Goal: Task Accomplishment & Management: Complete application form

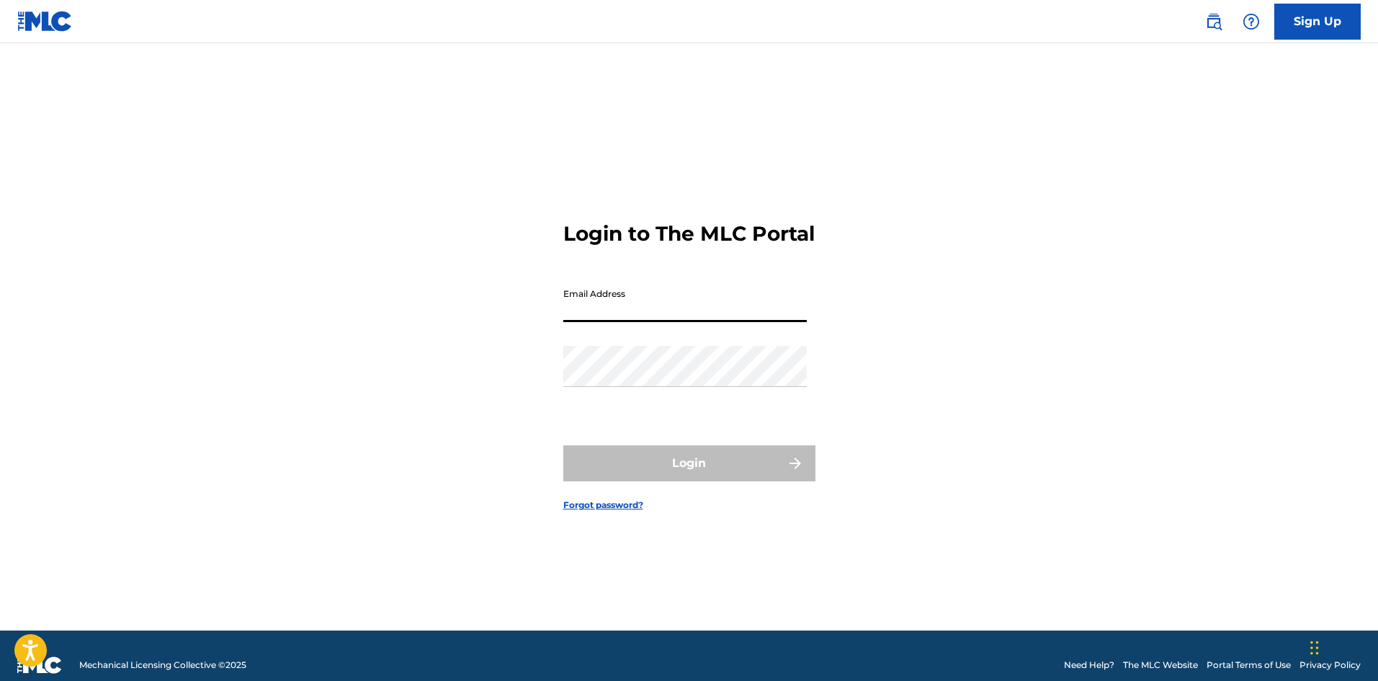
click at [646, 322] on input "Email Address" at bounding box center [684, 301] width 243 height 41
type input "[EMAIL_ADDRESS][DOMAIN_NAME]"
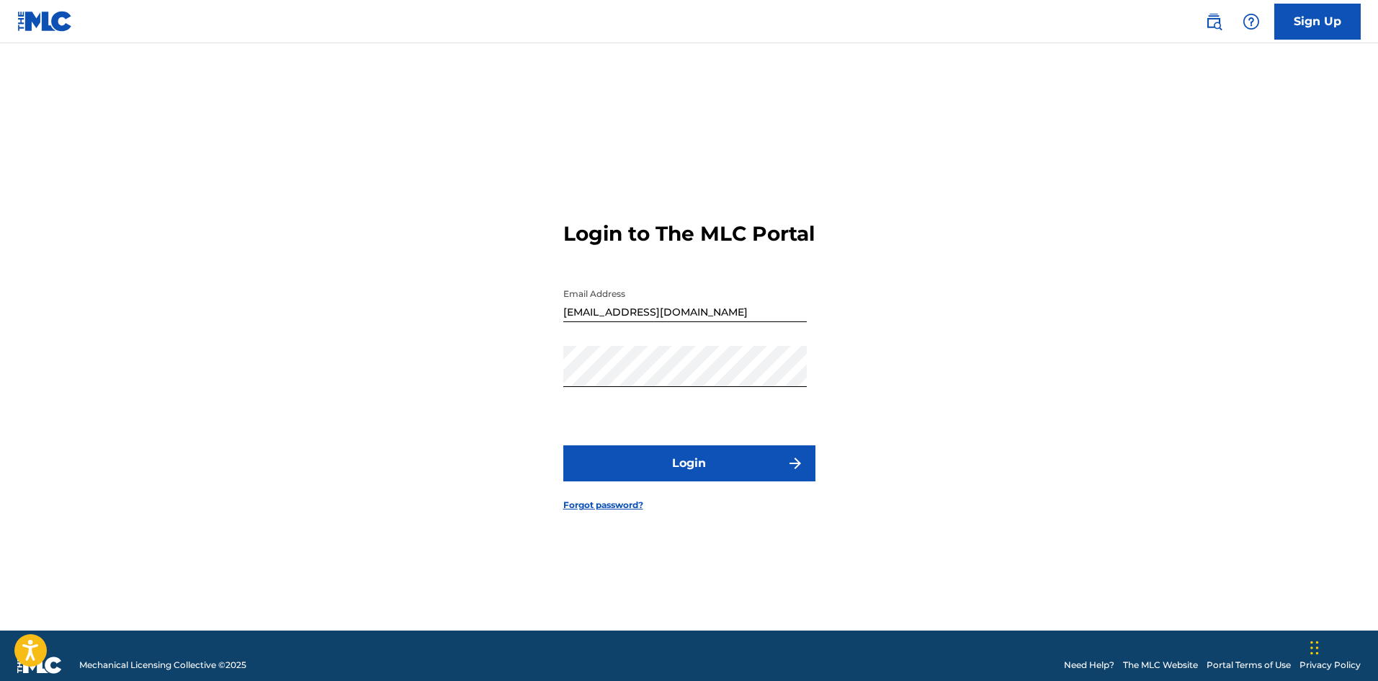
click at [711, 480] on button "Login" at bounding box center [689, 463] width 252 height 36
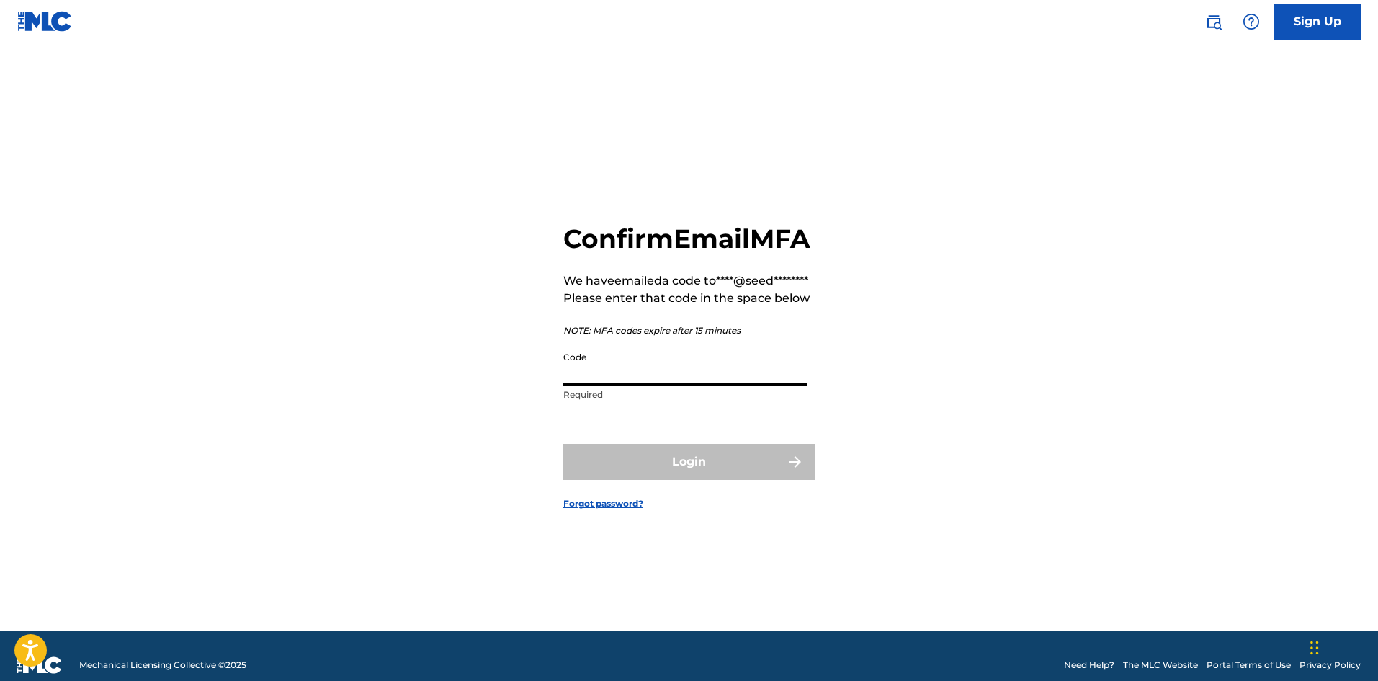
paste input "688896"
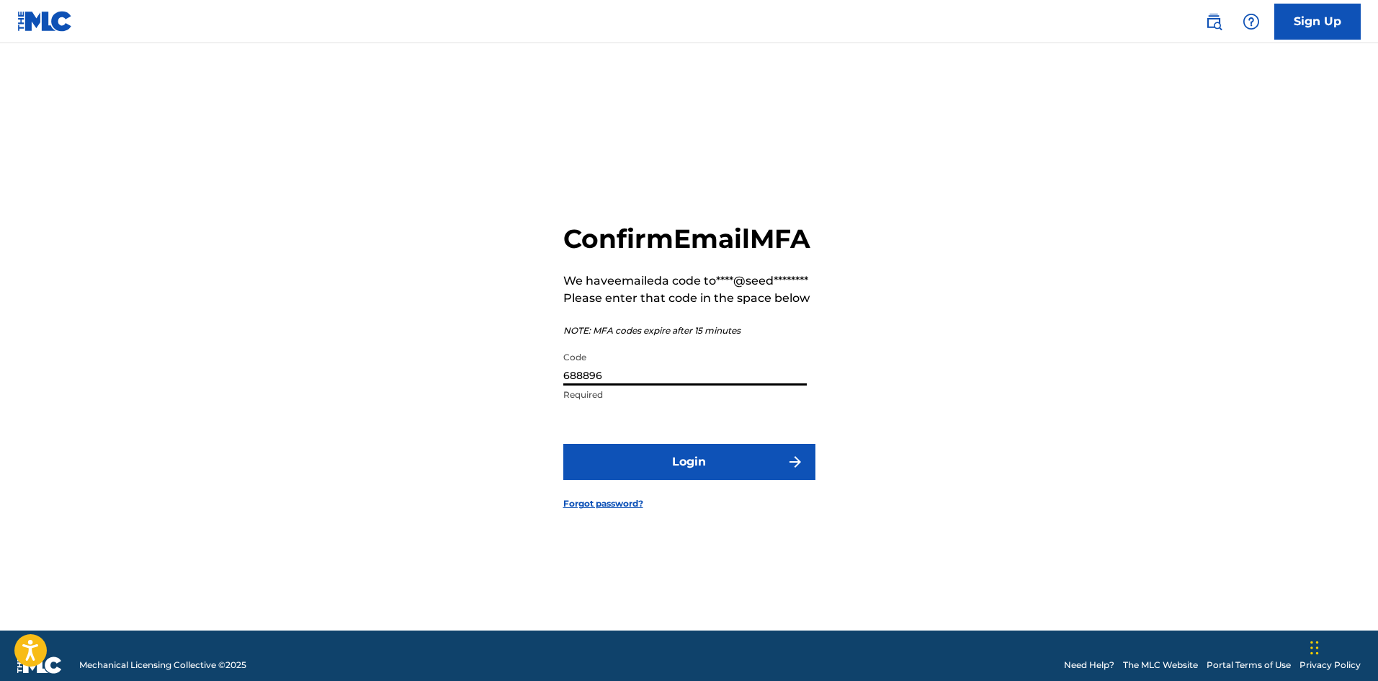
type input "688896"
click at [751, 480] on button "Login" at bounding box center [689, 462] width 252 height 36
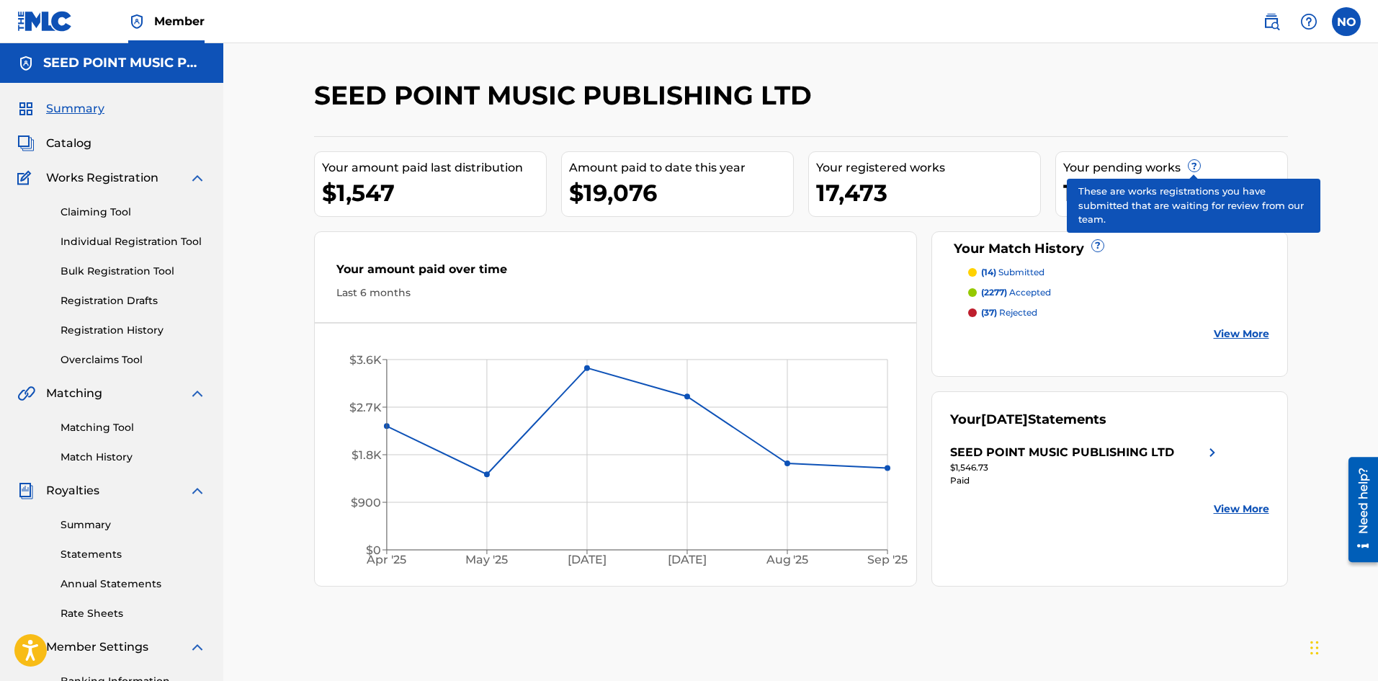
click at [1190, 164] on span "?" at bounding box center [1194, 166] width 12 height 12
click at [1192, 165] on span "?" at bounding box center [1194, 166] width 12 height 12
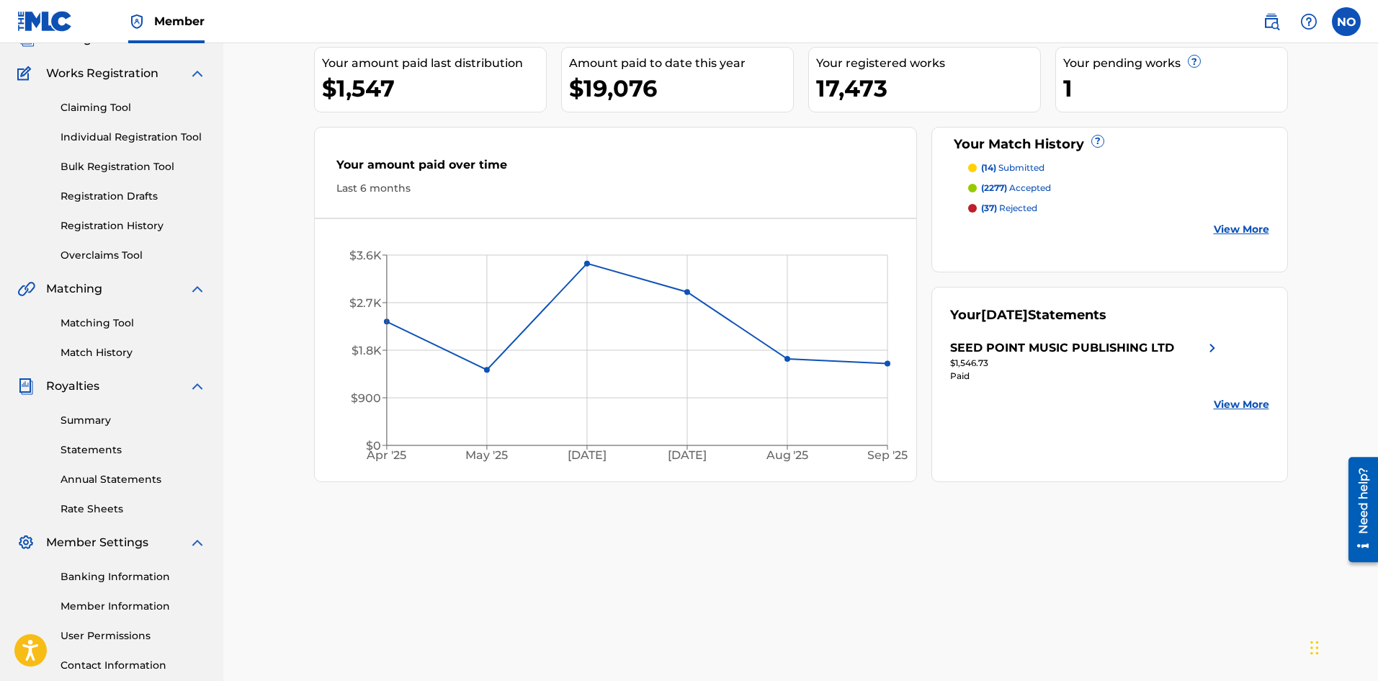
scroll to position [212, 0]
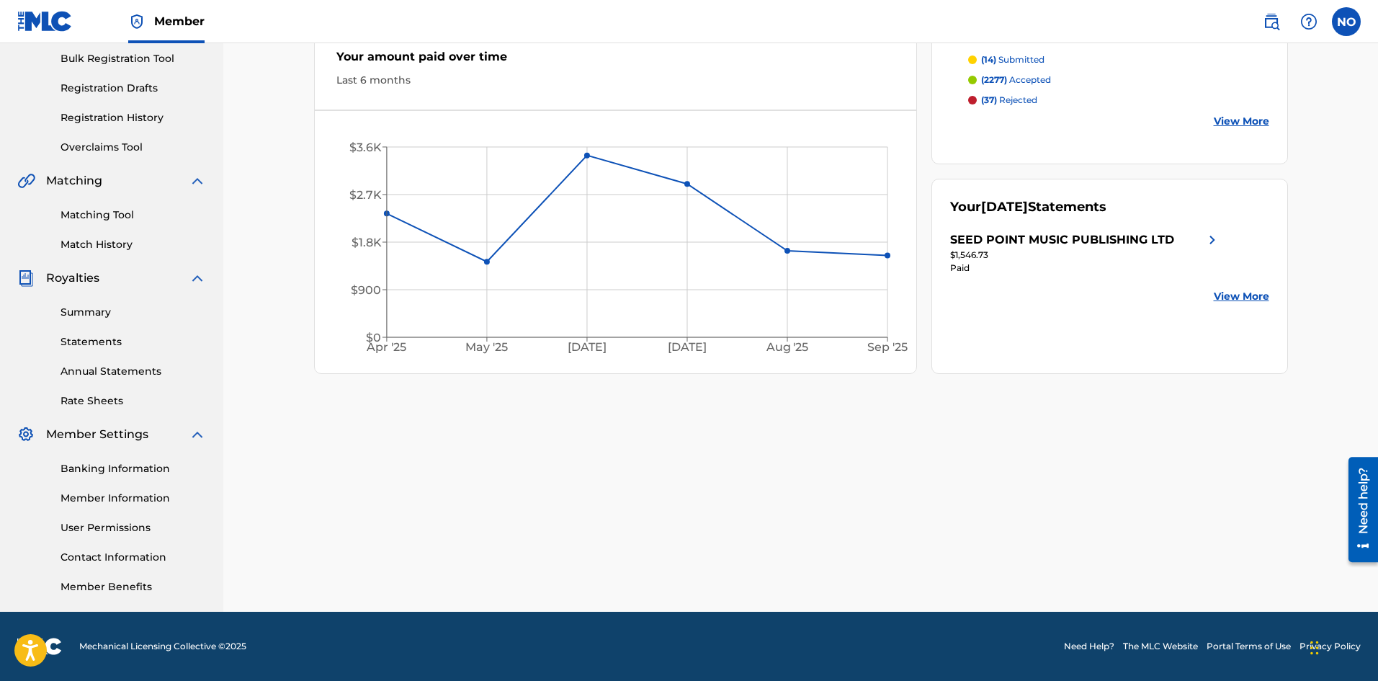
click at [130, 212] on link "Matching Tool" at bounding box center [132, 214] width 145 height 15
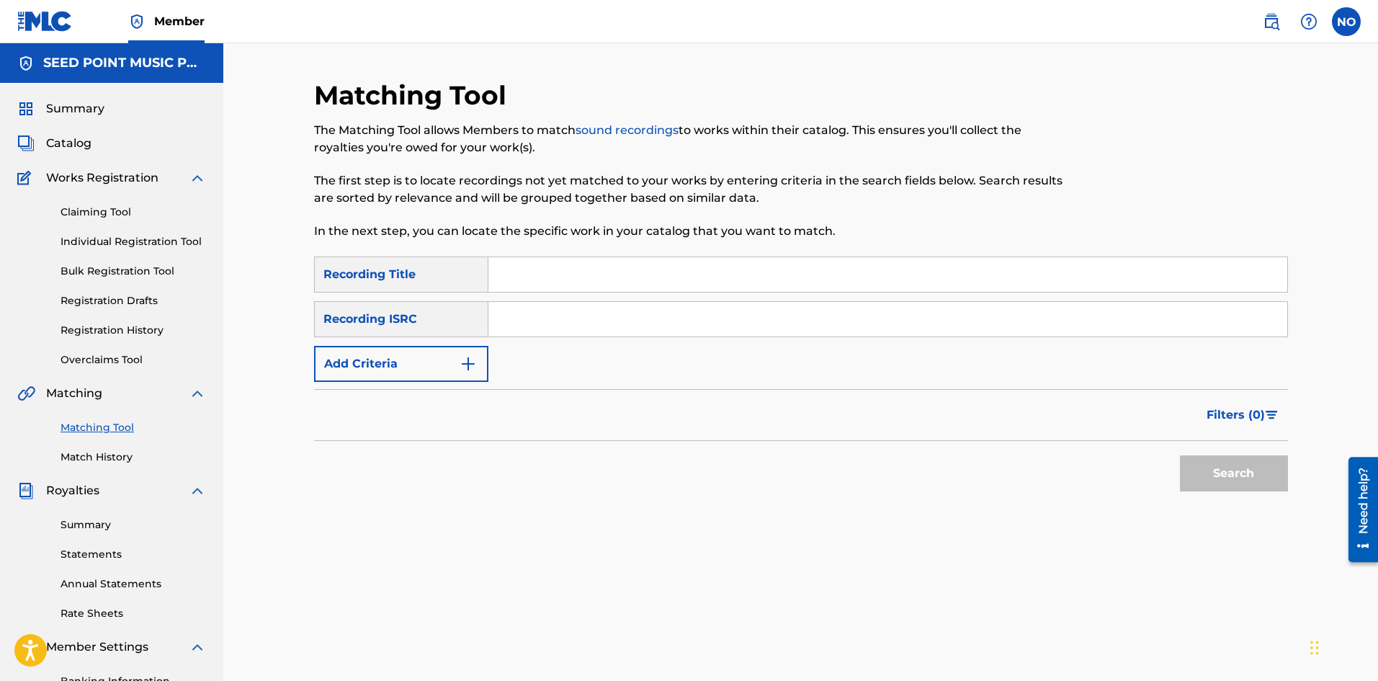
drag, startPoint x: 526, startPoint y: 277, endPoint x: 529, endPoint y: 292, distance: 15.4
click at [525, 274] on input "Search Form" at bounding box center [887, 274] width 799 height 35
type input "emmoni"
click at [86, 144] on span "Catalog" at bounding box center [68, 143] width 45 height 17
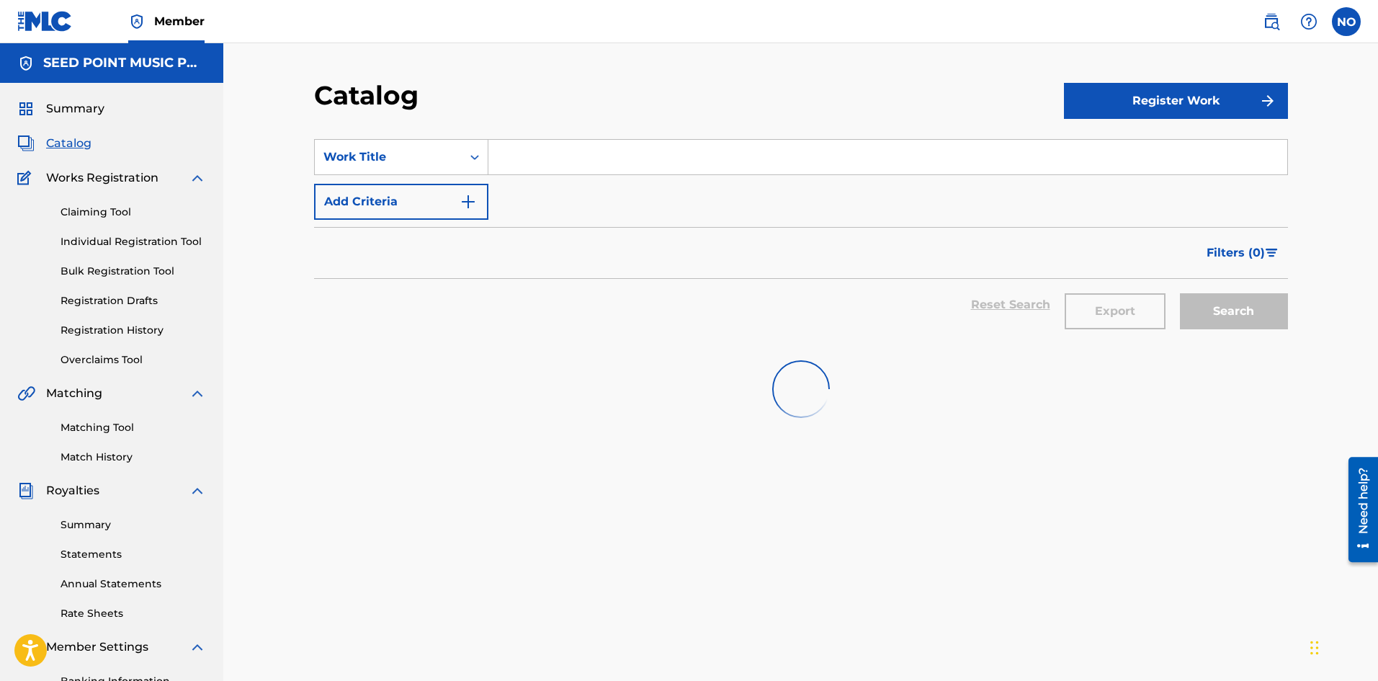
click at [539, 166] on input "Search Form" at bounding box center [887, 157] width 799 height 35
type input "e"
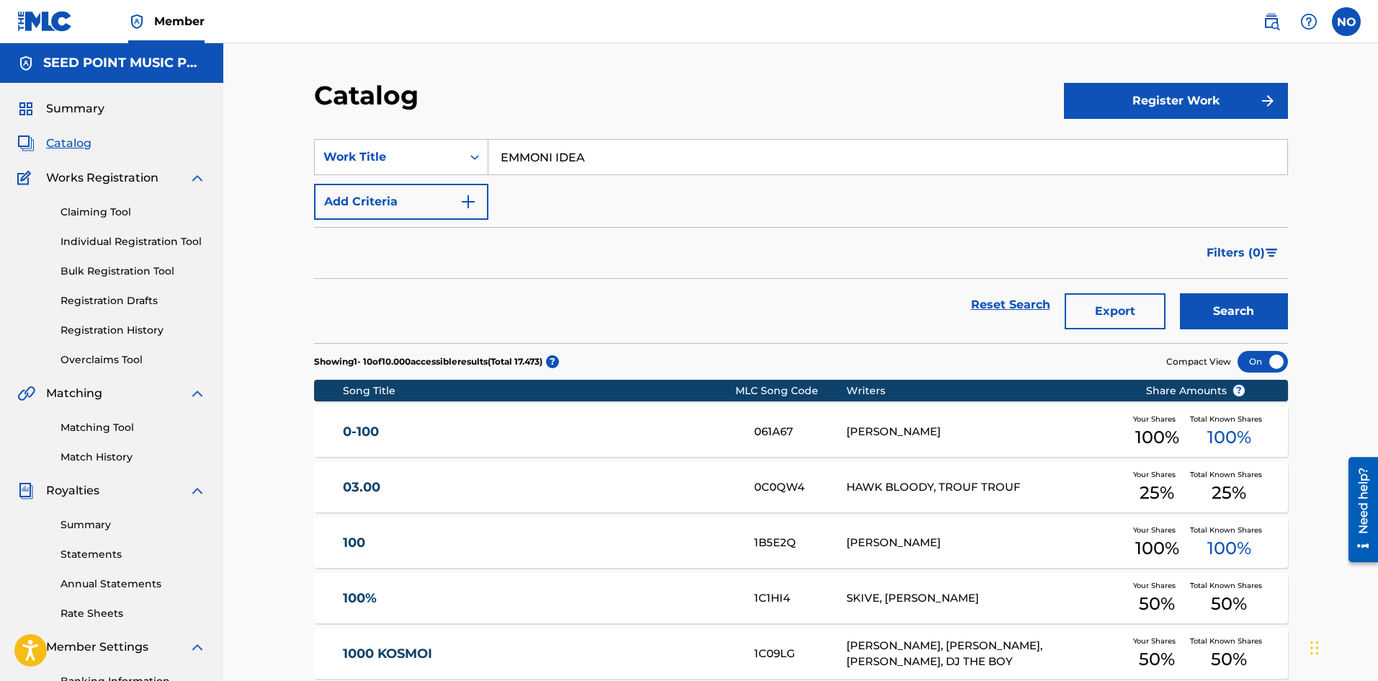
type input "EMMONI IDEA"
click at [1238, 315] on button "Search" at bounding box center [1234, 311] width 108 height 36
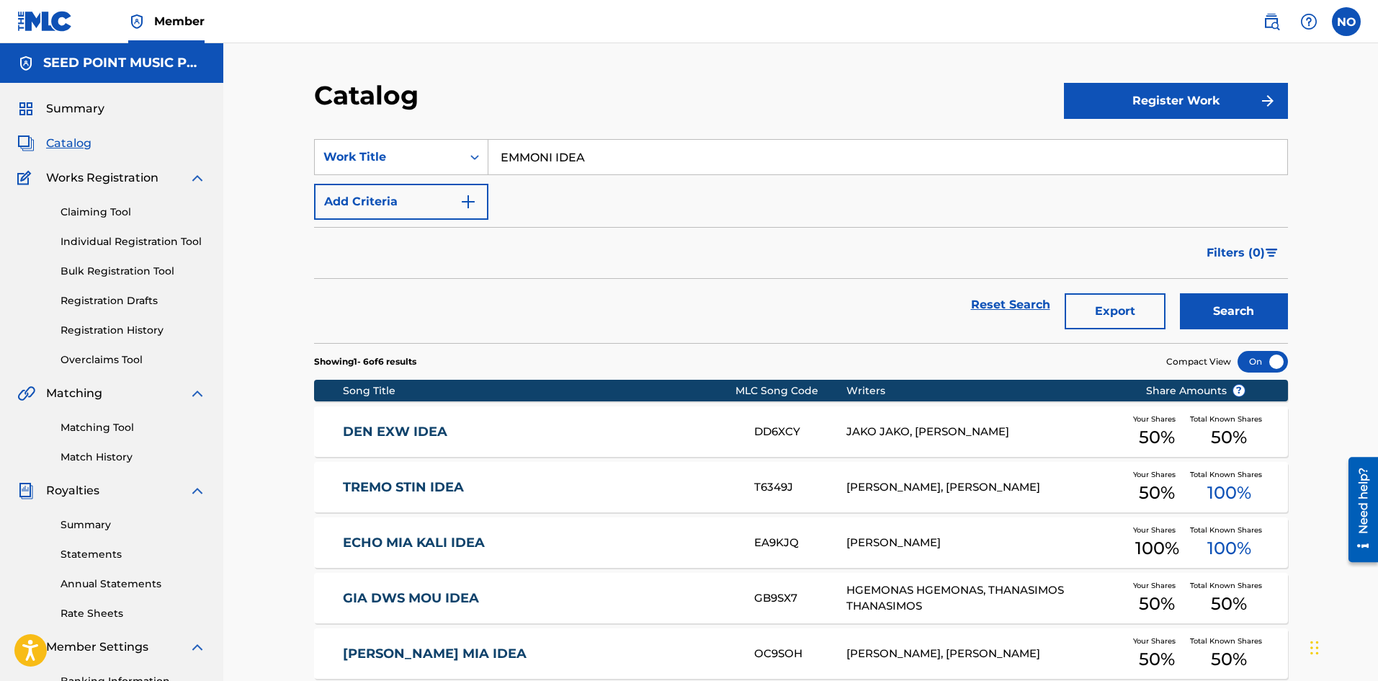
click at [94, 208] on link "Claiming Tool" at bounding box center [132, 212] width 145 height 15
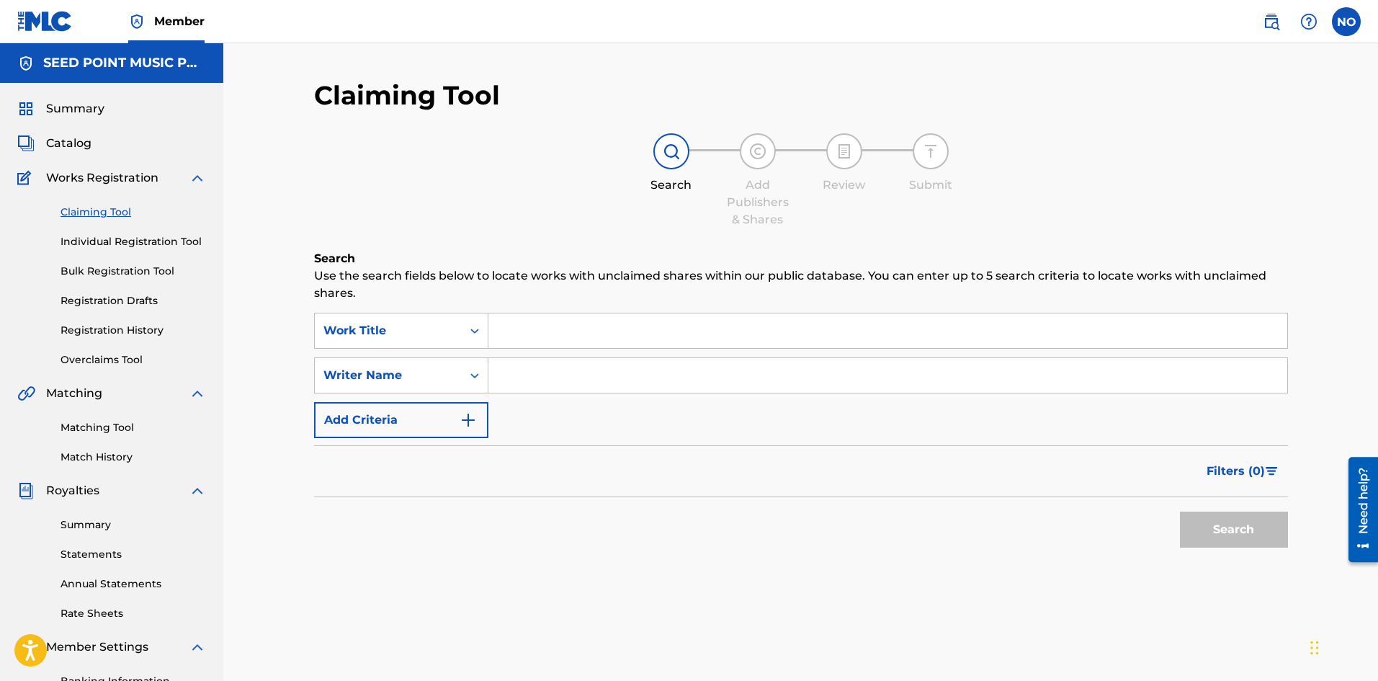
click at [598, 320] on input "Search Form" at bounding box center [887, 330] width 799 height 35
type input "EMMONI IDEA"
click at [1254, 527] on button "Search" at bounding box center [1234, 529] width 108 height 36
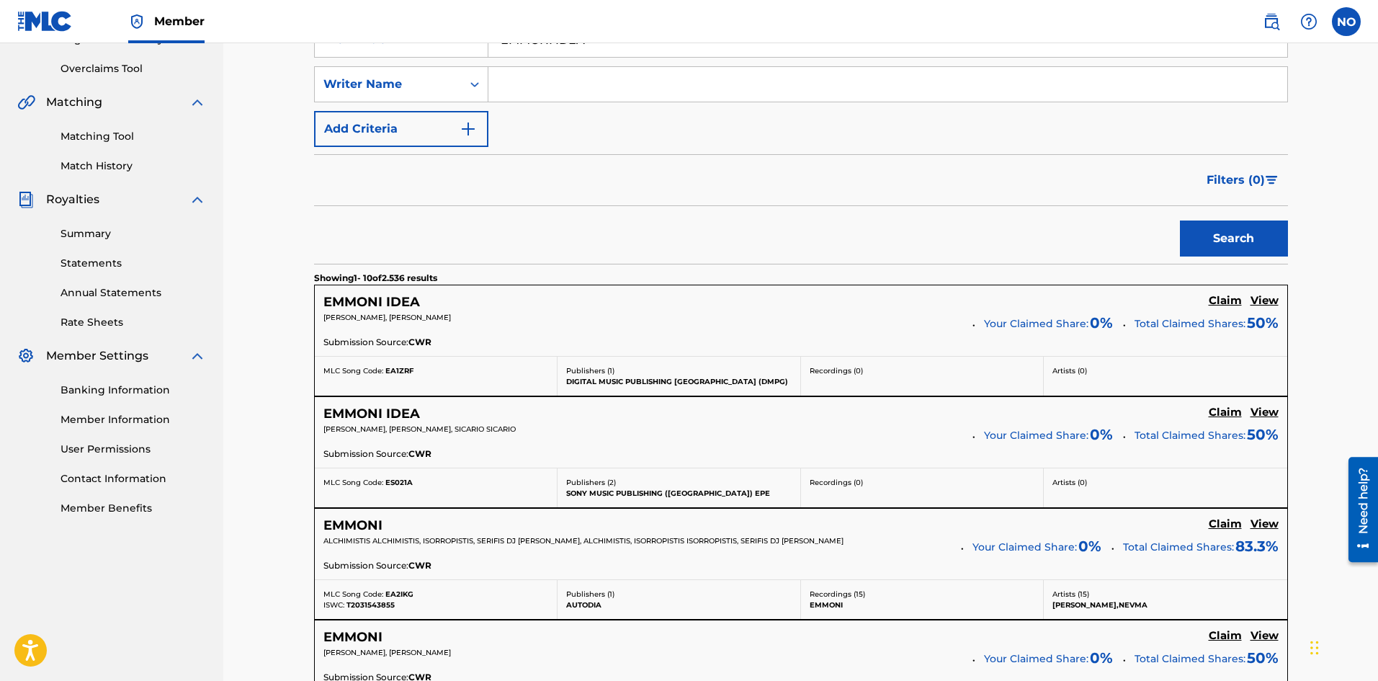
scroll to position [360, 0]
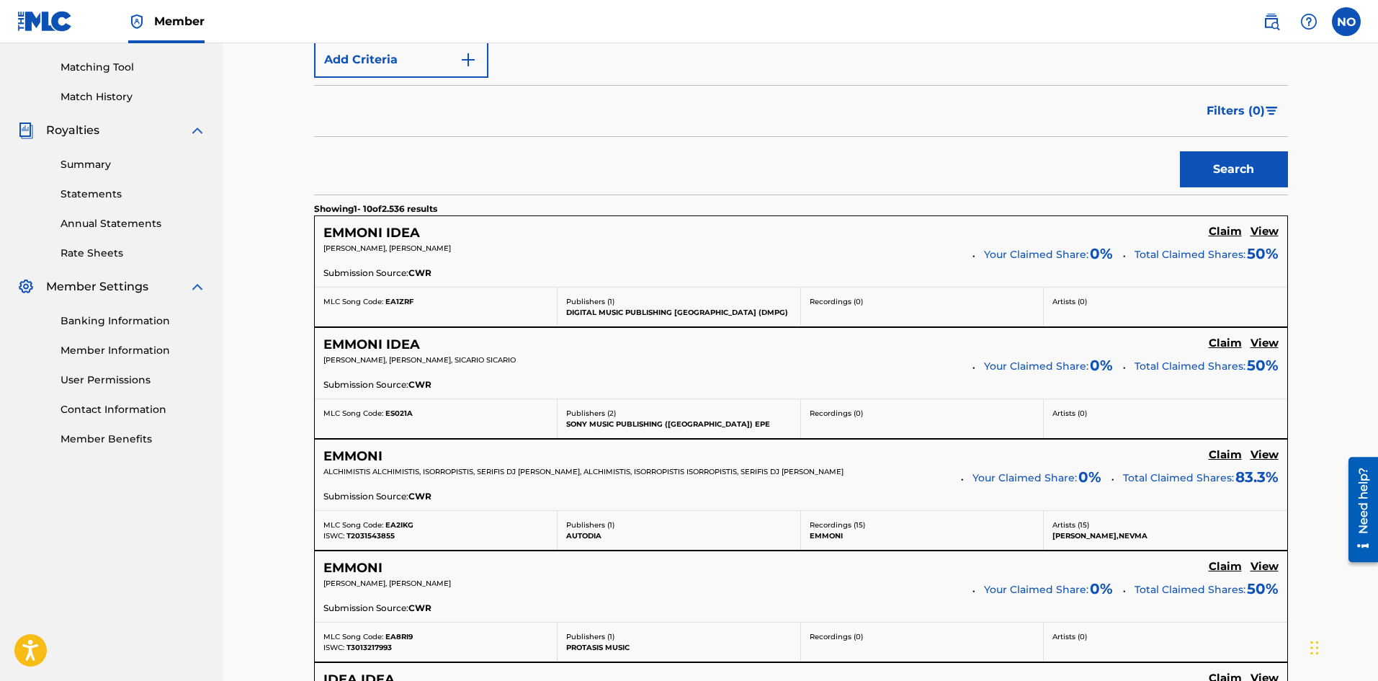
click at [1234, 345] on h5 "Claim" at bounding box center [1224, 343] width 33 height 14
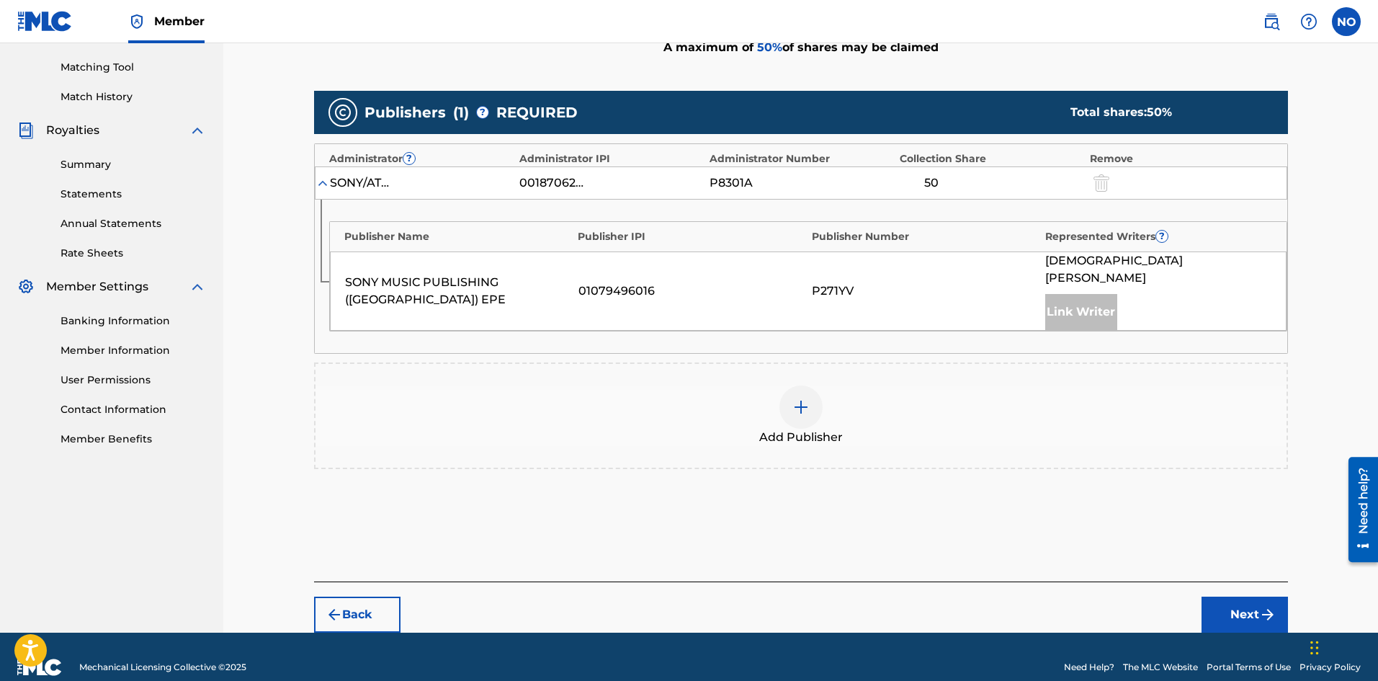
click at [800, 400] on div at bounding box center [800, 406] width 43 height 43
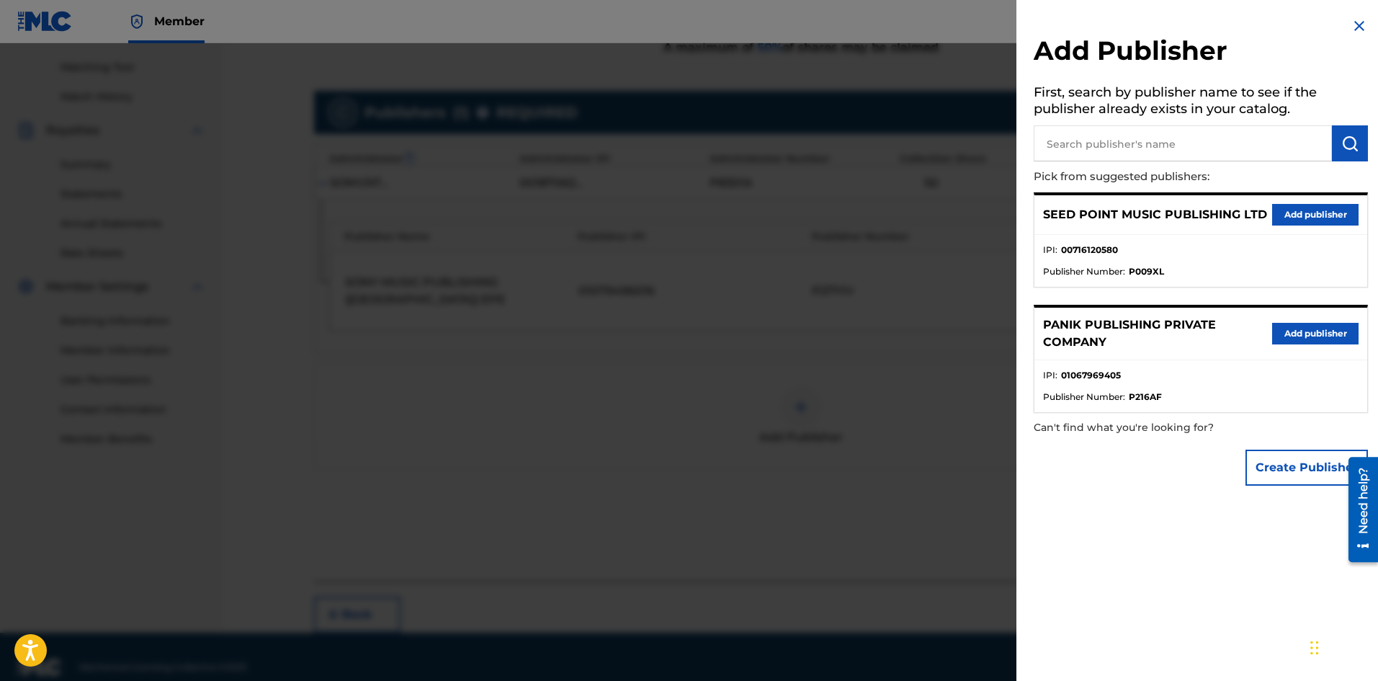
click at [1319, 204] on button "Add publisher" at bounding box center [1315, 215] width 86 height 22
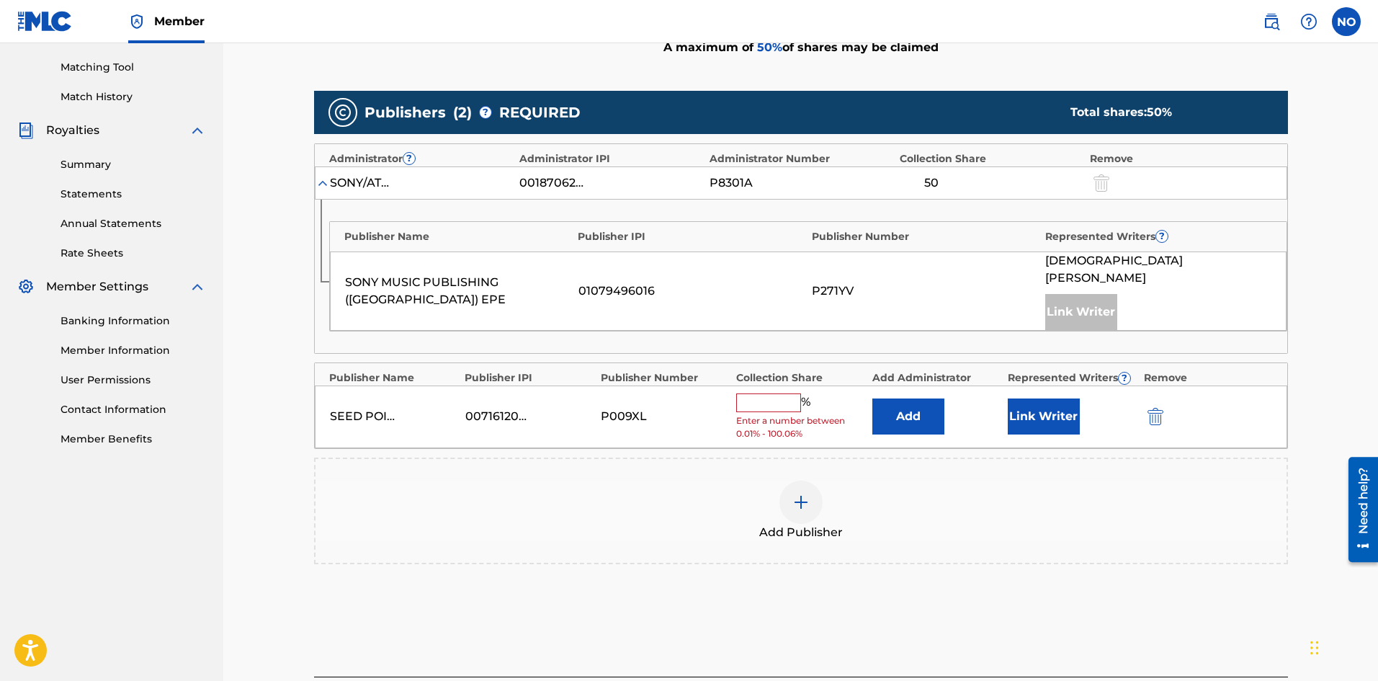
click at [787, 393] on input "text" at bounding box center [768, 402] width 65 height 19
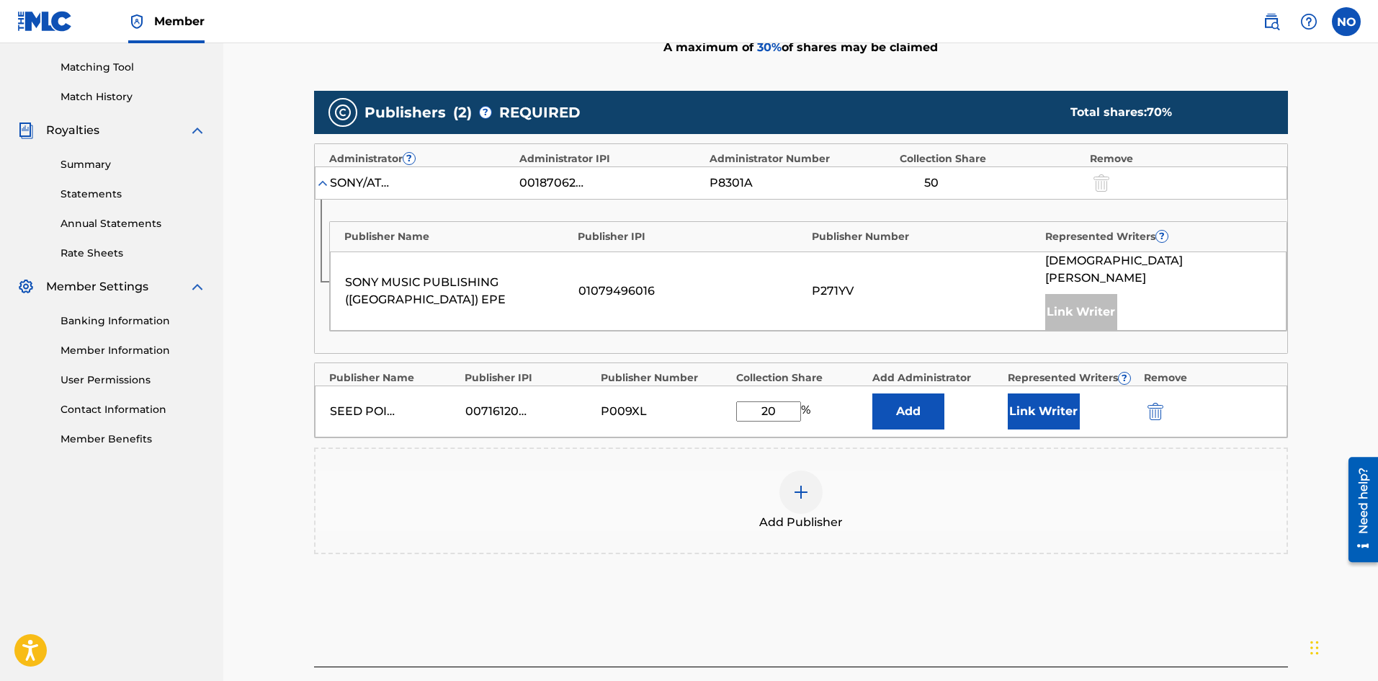
type input "20"
click at [1041, 393] on button "Link Writer" at bounding box center [1043, 411] width 72 height 36
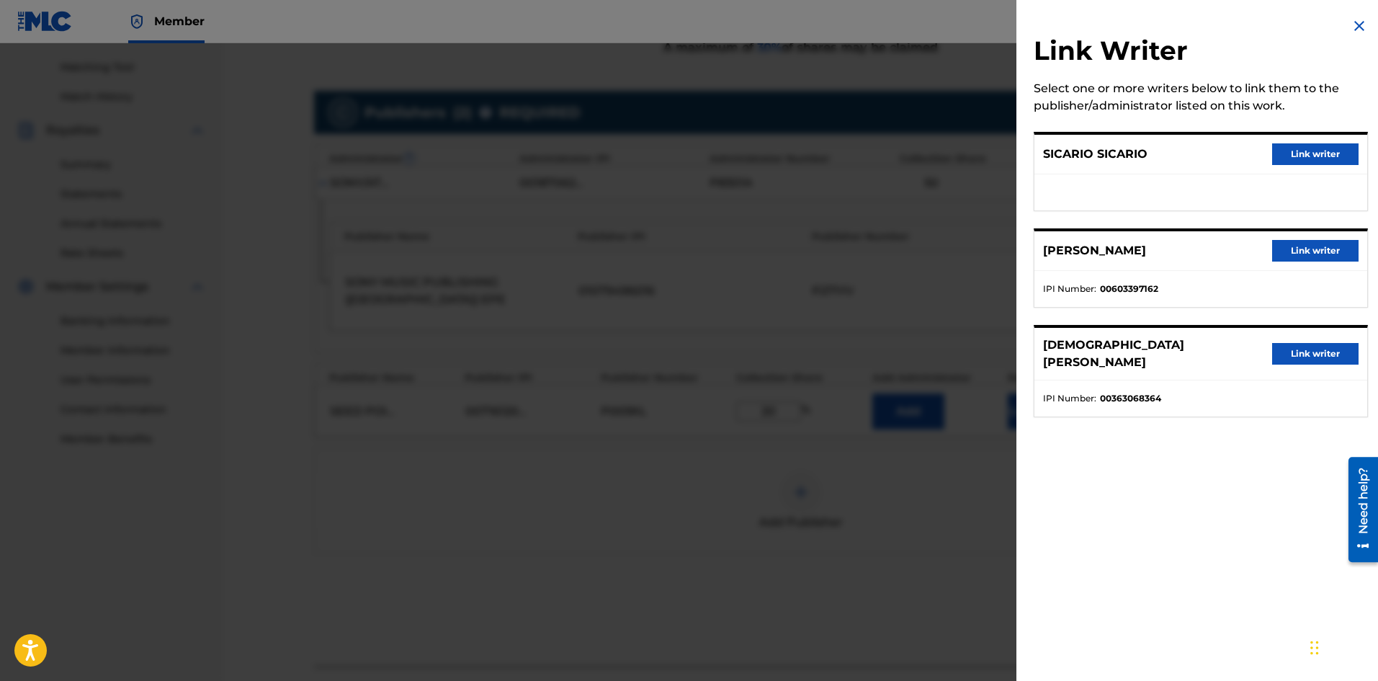
click at [1301, 253] on button "Link writer" at bounding box center [1315, 251] width 86 height 22
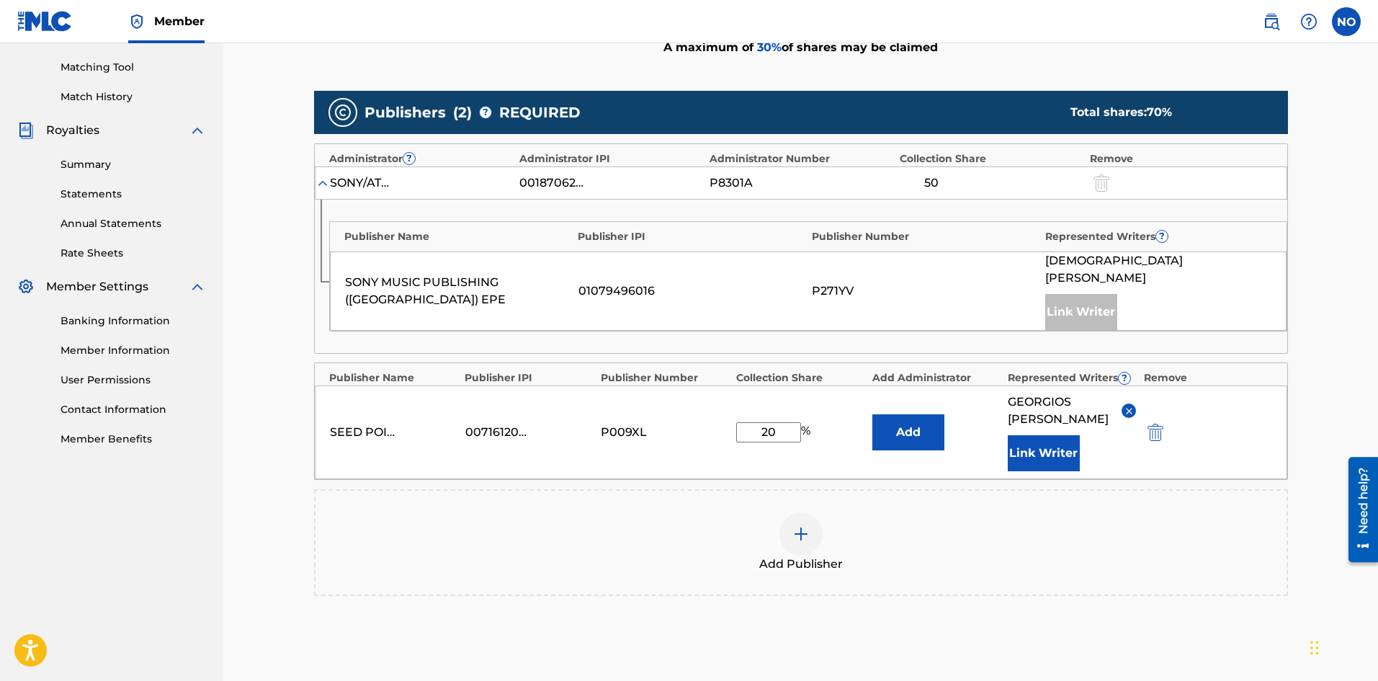
click at [907, 416] on button "Add" at bounding box center [908, 432] width 72 height 36
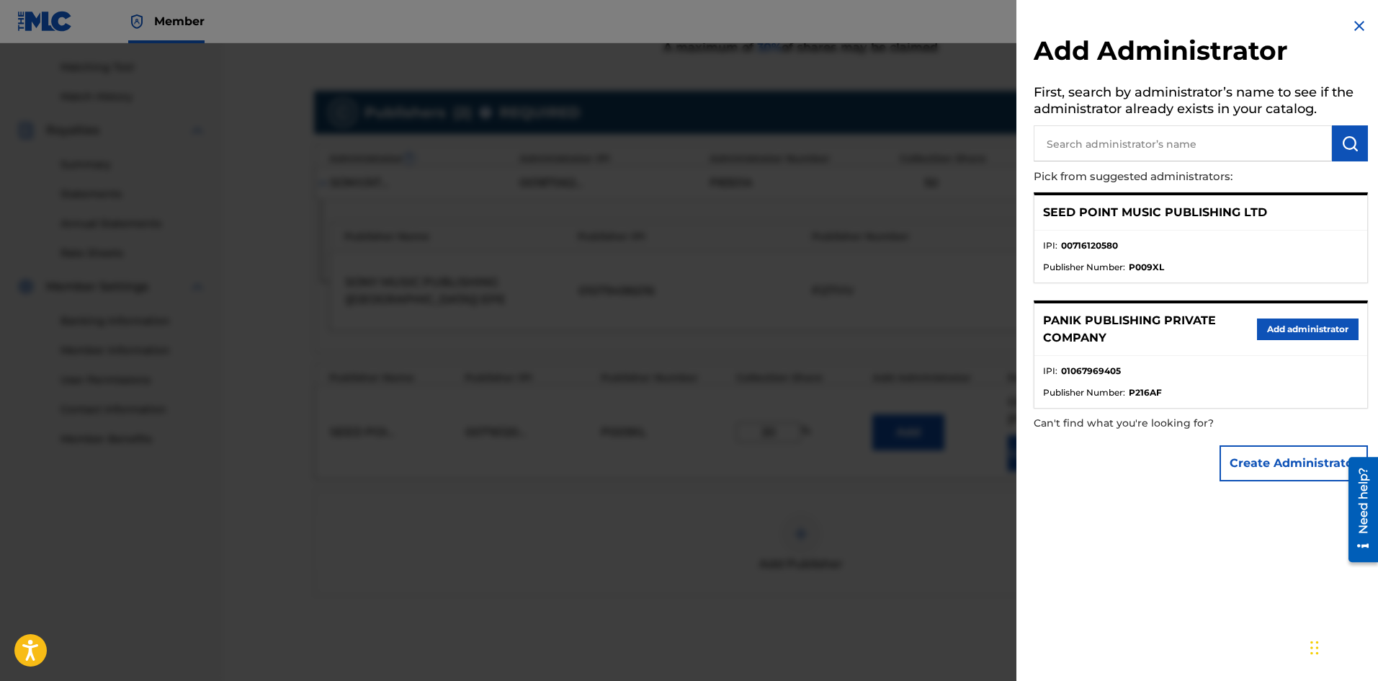
click at [871, 578] on div at bounding box center [689, 383] width 1378 height 681
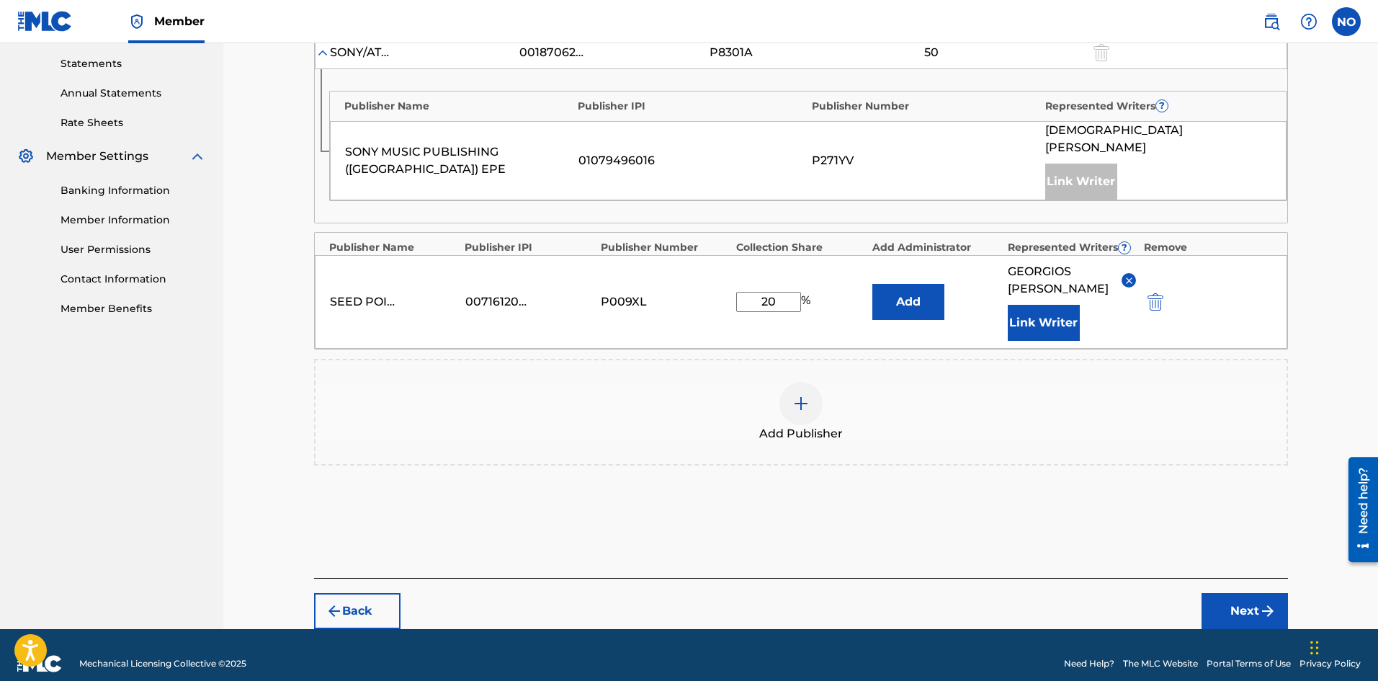
click at [1241, 593] on button "Next" at bounding box center [1244, 611] width 86 height 36
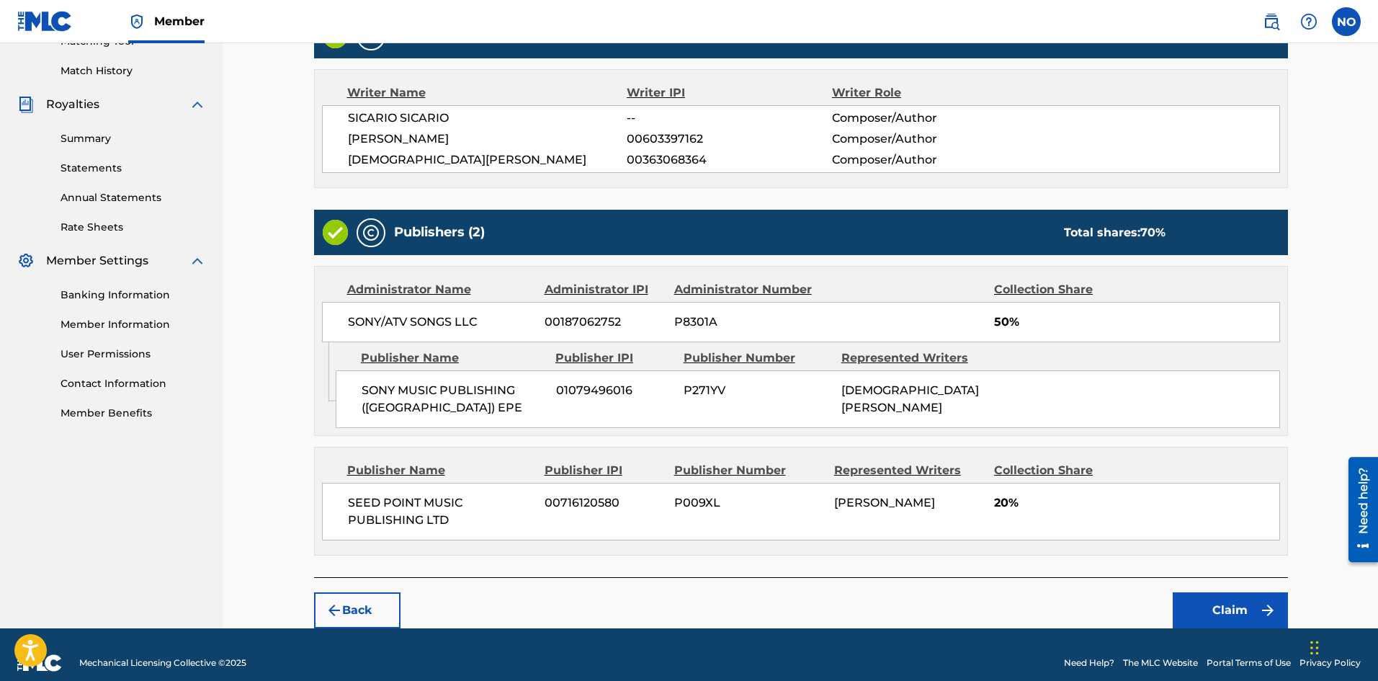
scroll to position [403, 0]
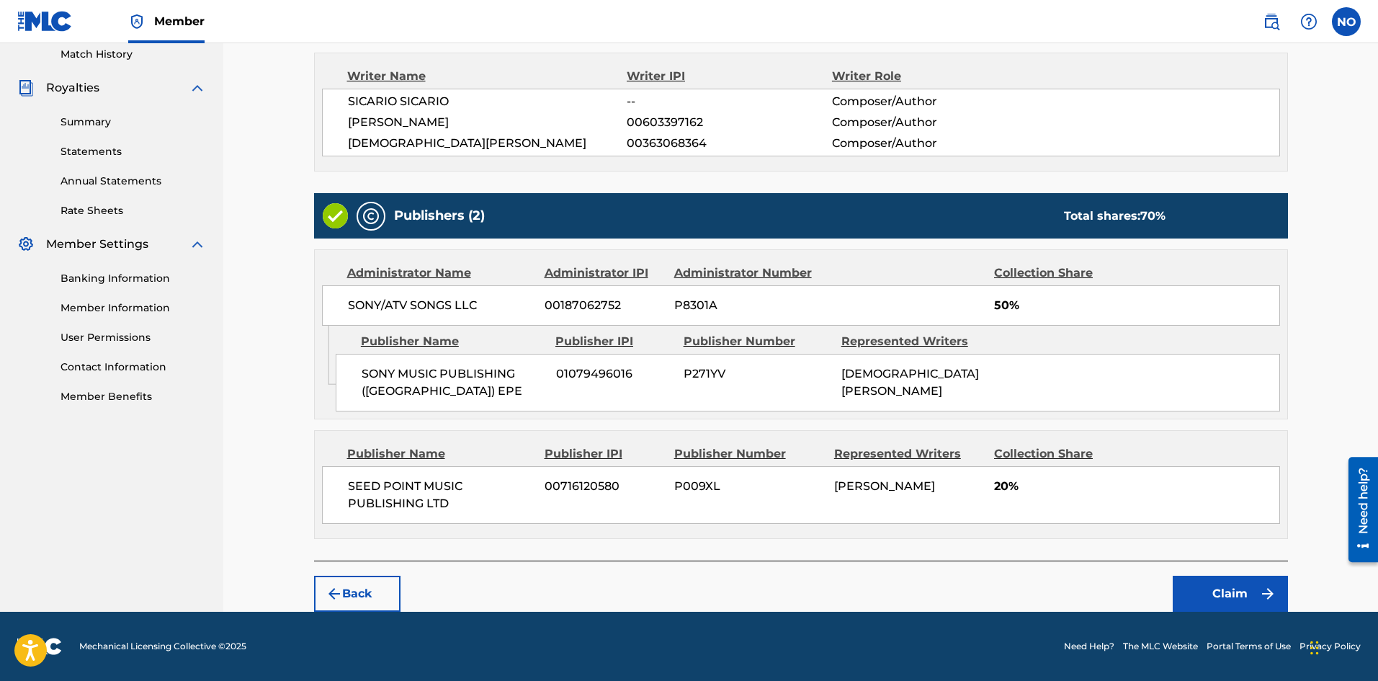
click at [1234, 593] on button "Claim" at bounding box center [1229, 593] width 115 height 36
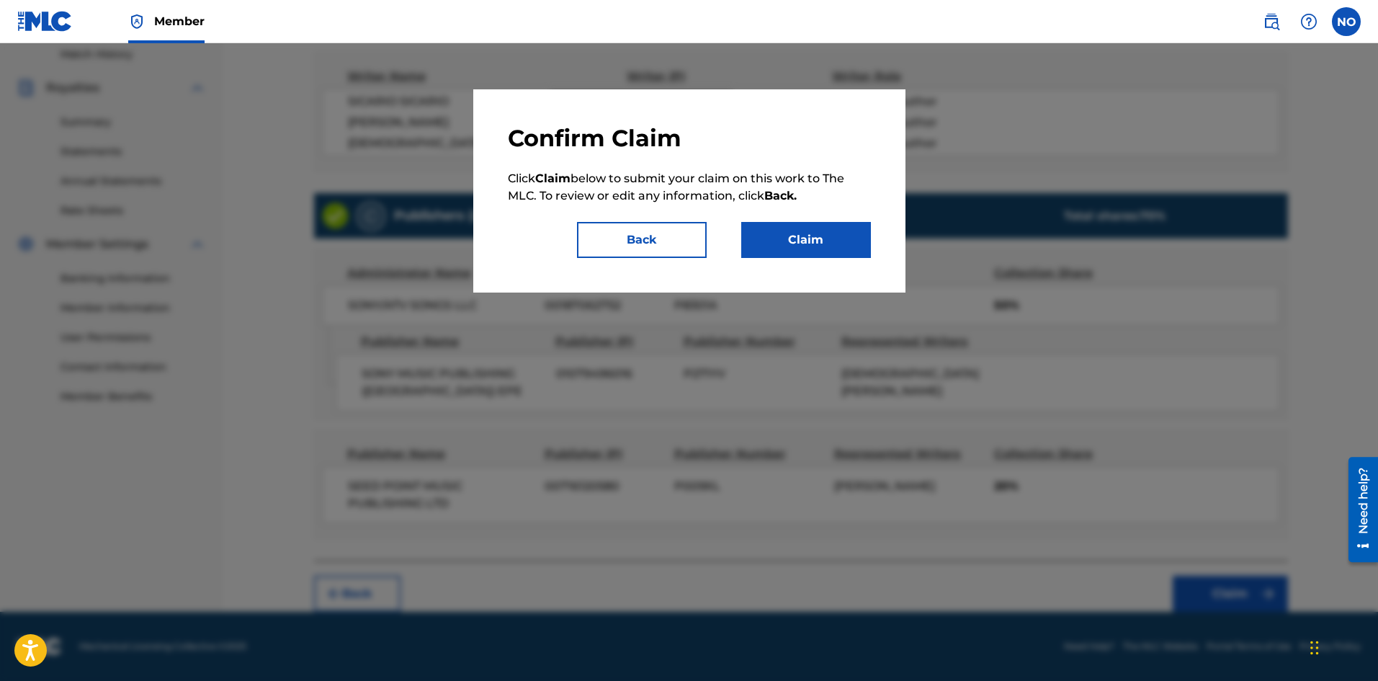
click at [804, 256] on button "Claim" at bounding box center [806, 240] width 130 height 36
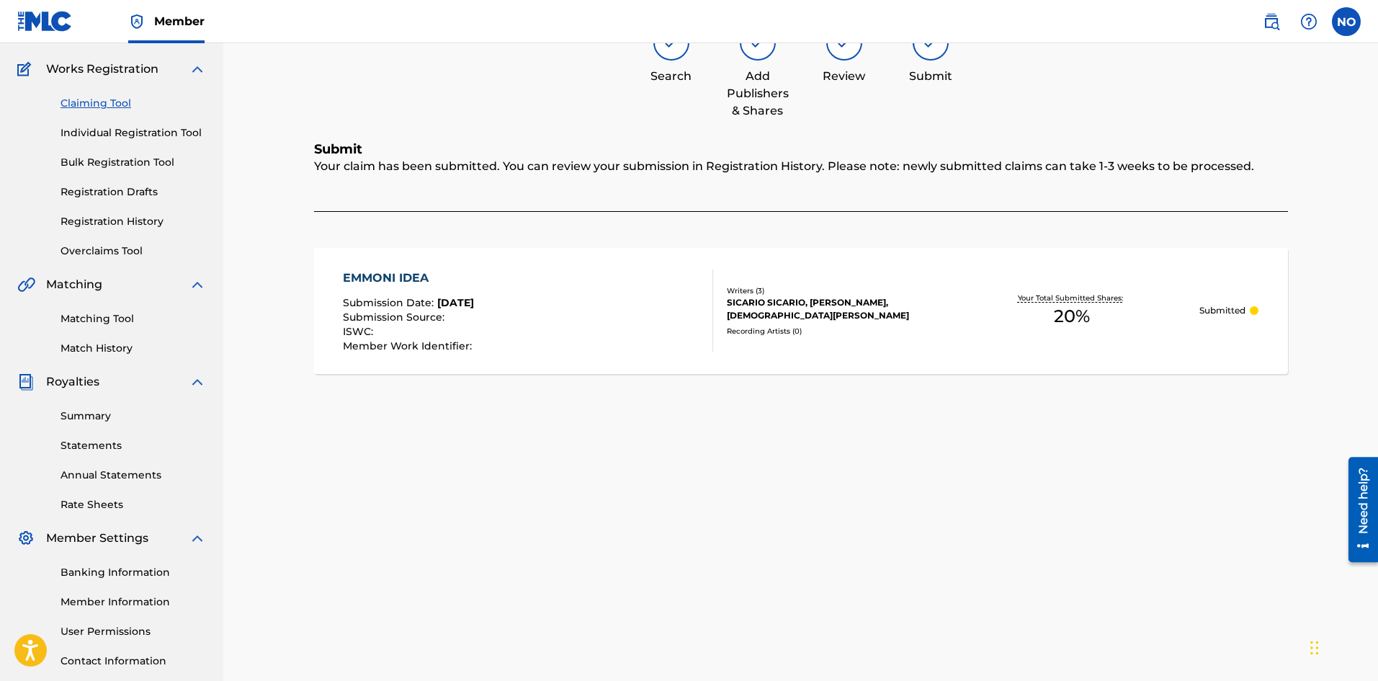
scroll to position [0, 0]
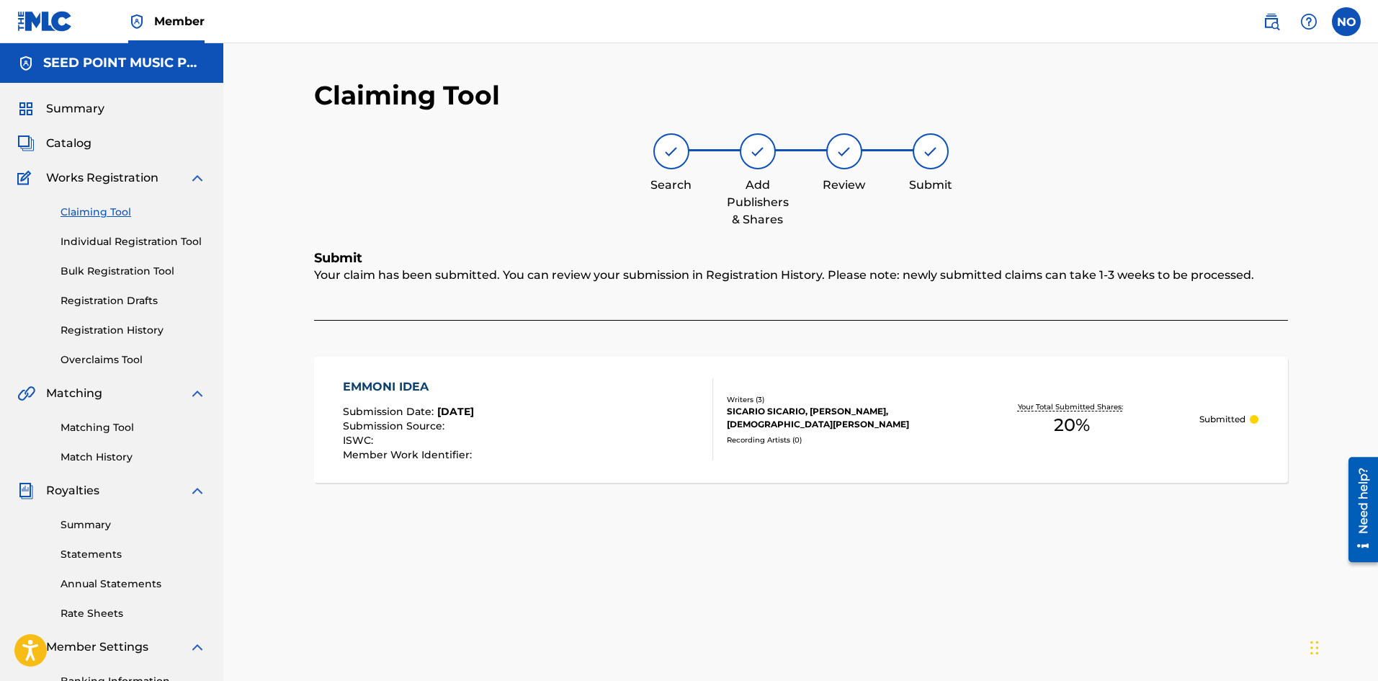
click at [98, 208] on link "Claiming Tool" at bounding box center [132, 212] width 145 height 15
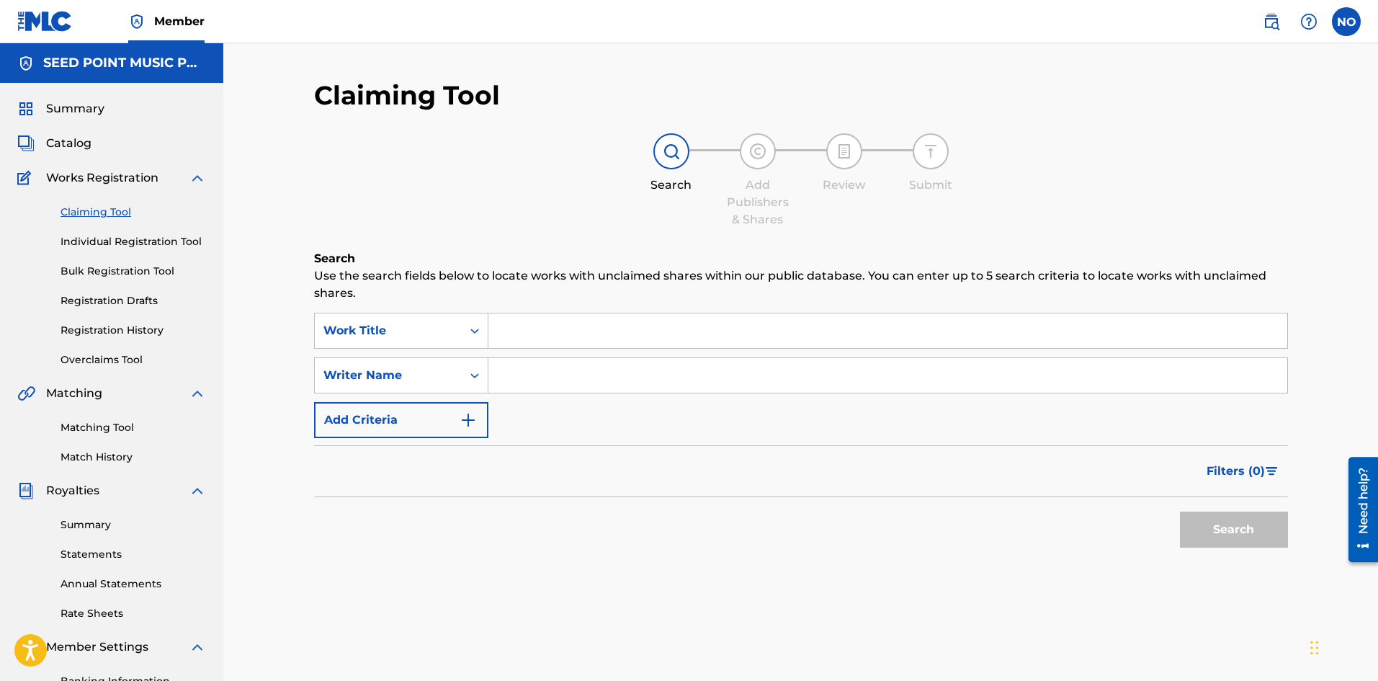
click at [76, 144] on span "Catalog" at bounding box center [68, 143] width 45 height 17
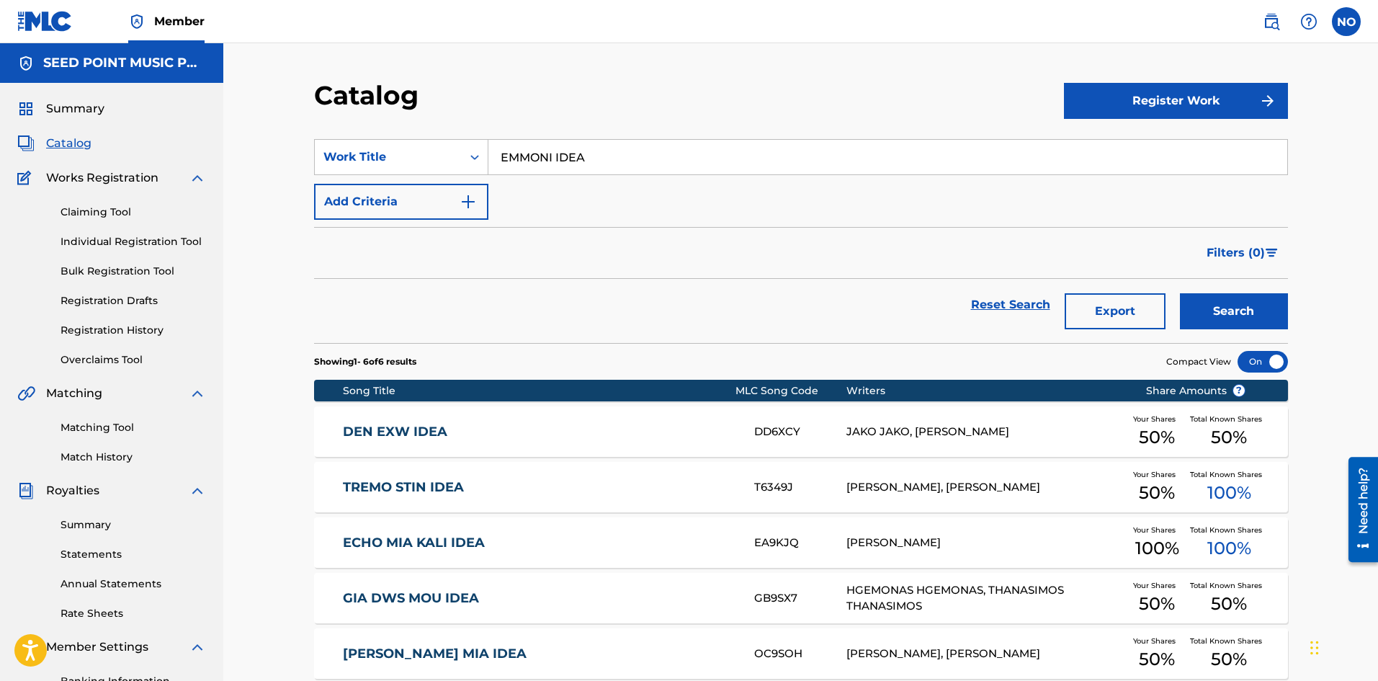
drag, startPoint x: 621, startPoint y: 158, endPoint x: 66, endPoint y: 148, distance: 555.3
click at [64, 163] on main "SEED POINT MUSIC PUBLISHING LTD Summary Catalog Works Registration Claiming Too…" at bounding box center [689, 433] width 1378 height 781
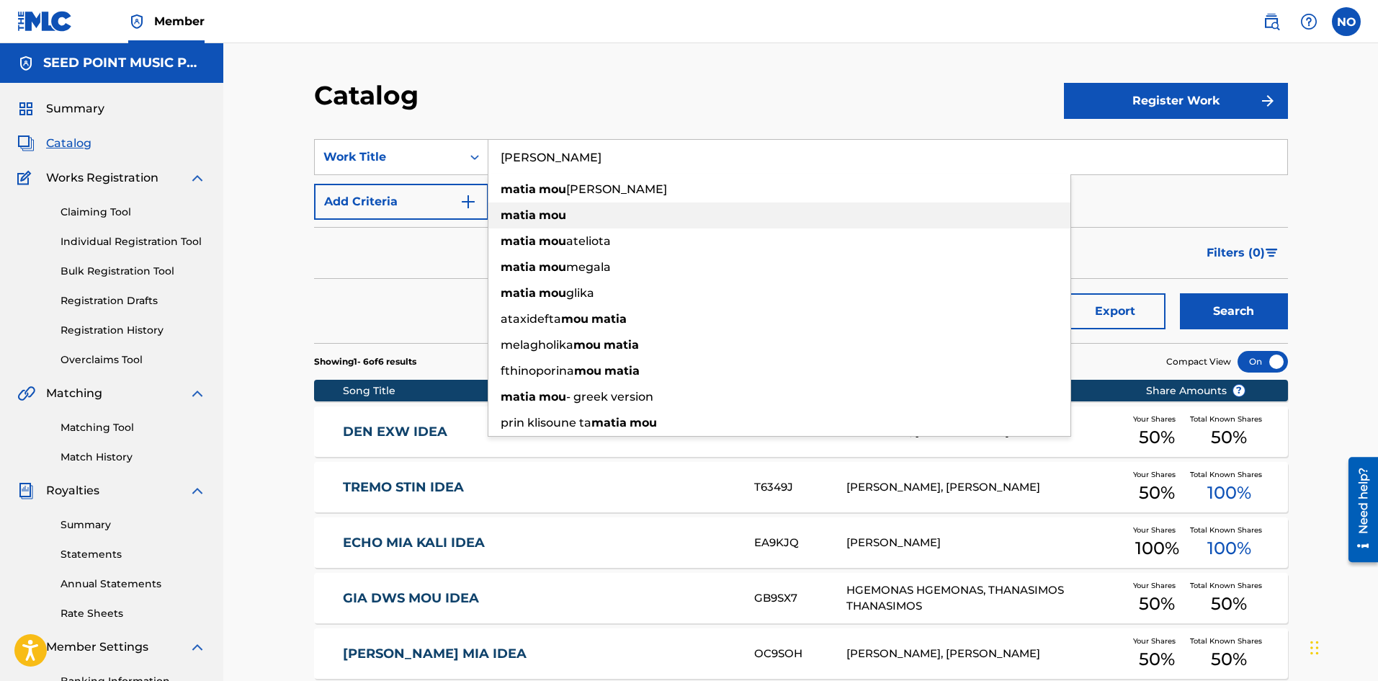
click at [536, 220] on span "Search Form" at bounding box center [537, 215] width 3 height 14
type input "[PERSON_NAME]"
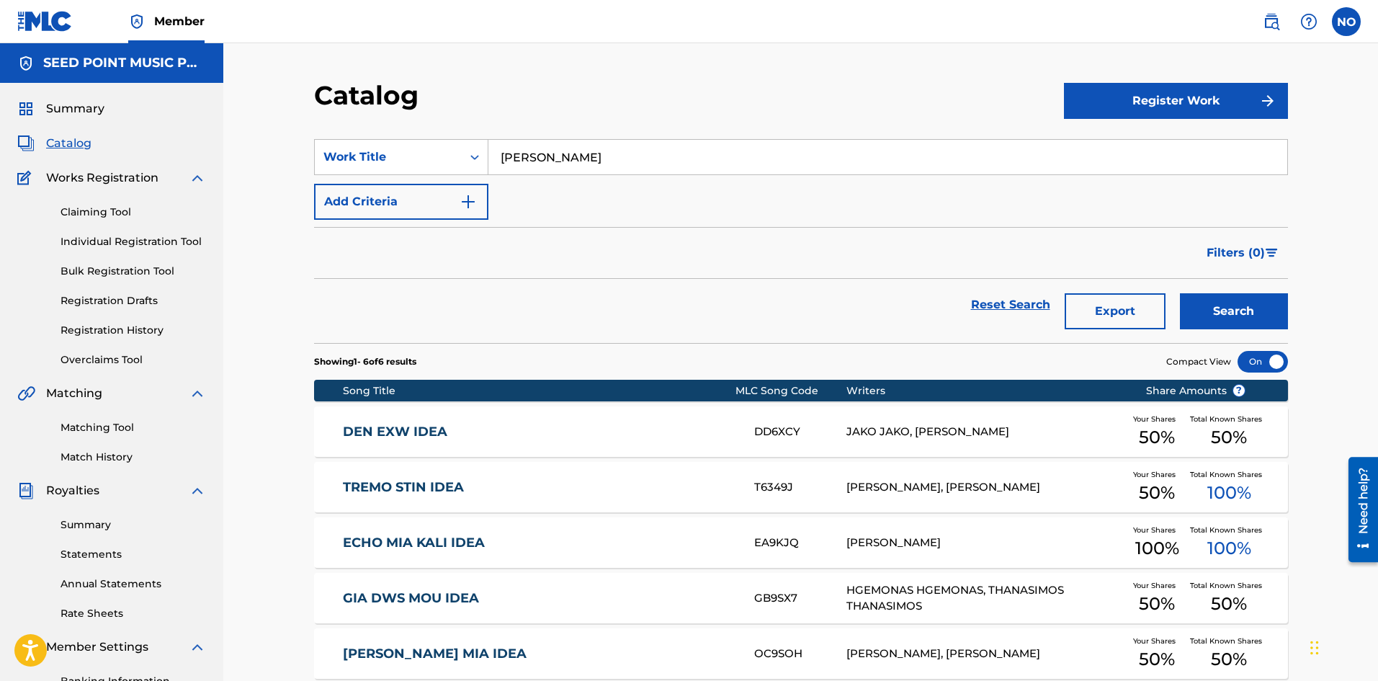
click at [1237, 314] on button "Search" at bounding box center [1234, 311] width 108 height 36
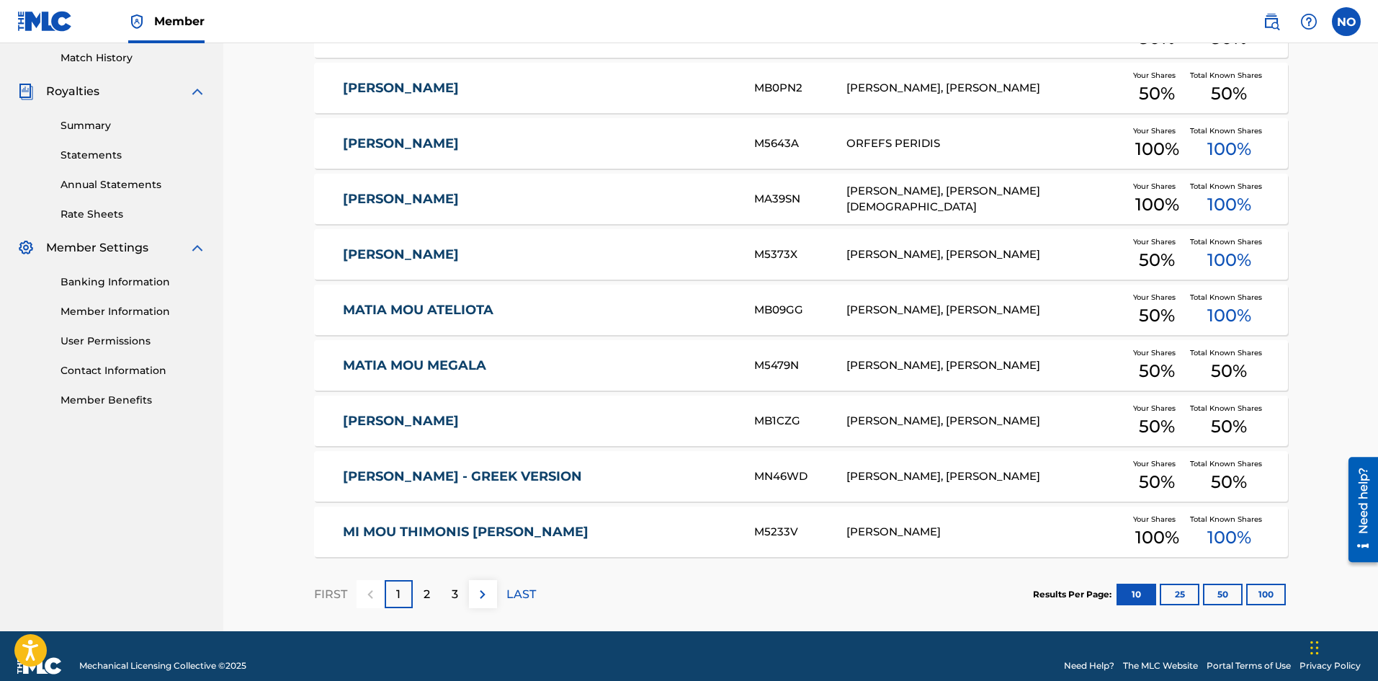
scroll to position [418, 0]
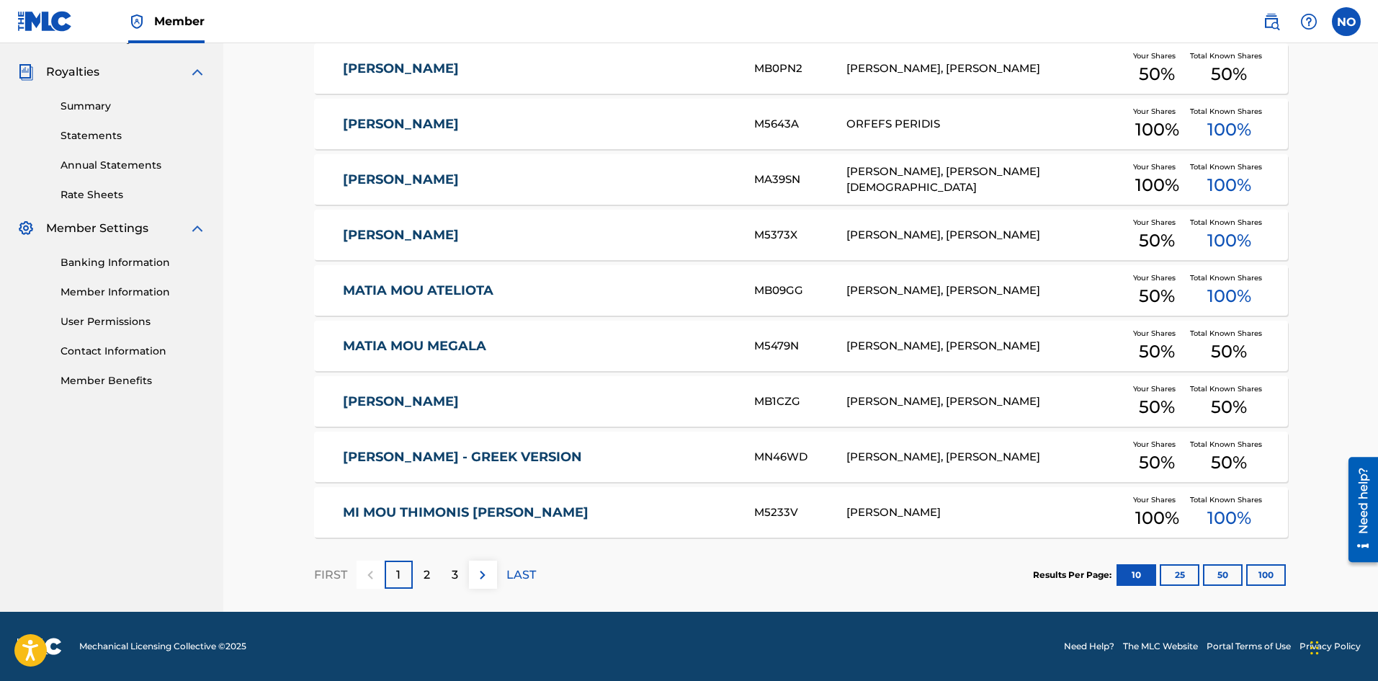
click at [431, 577] on div "2" at bounding box center [427, 574] width 28 height 28
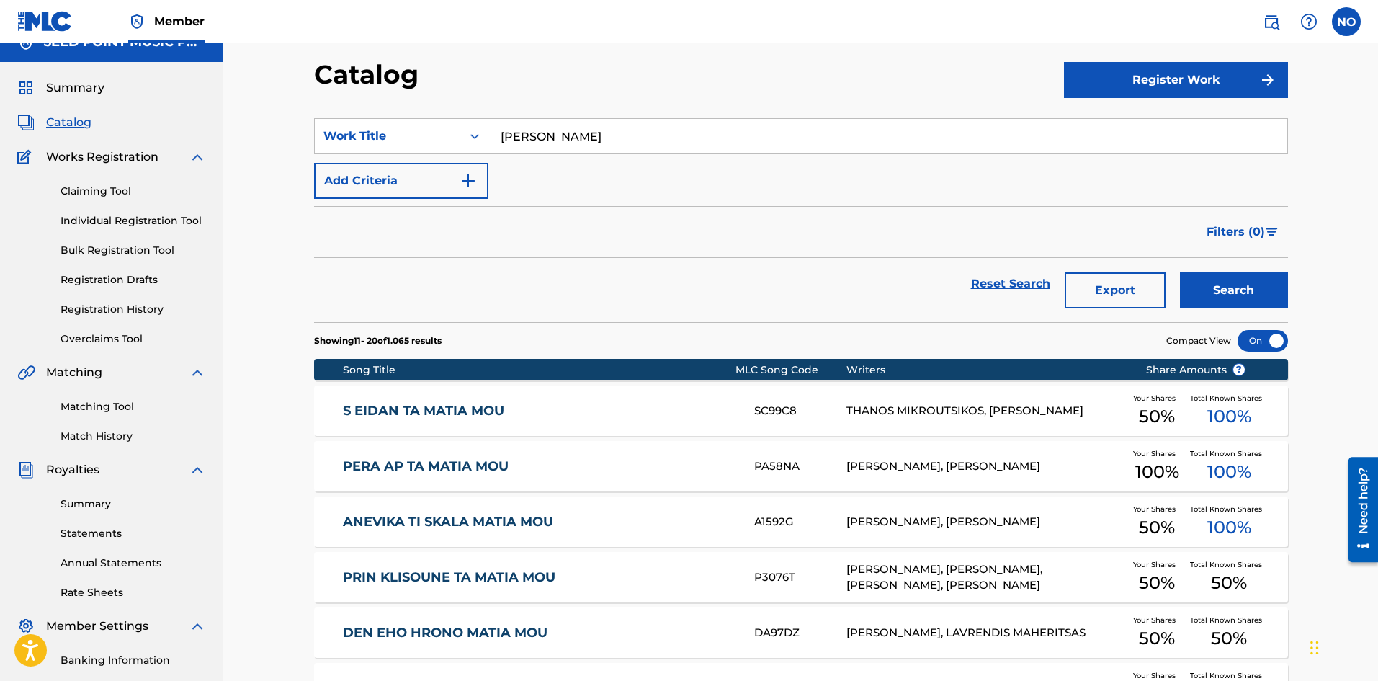
scroll to position [0, 0]
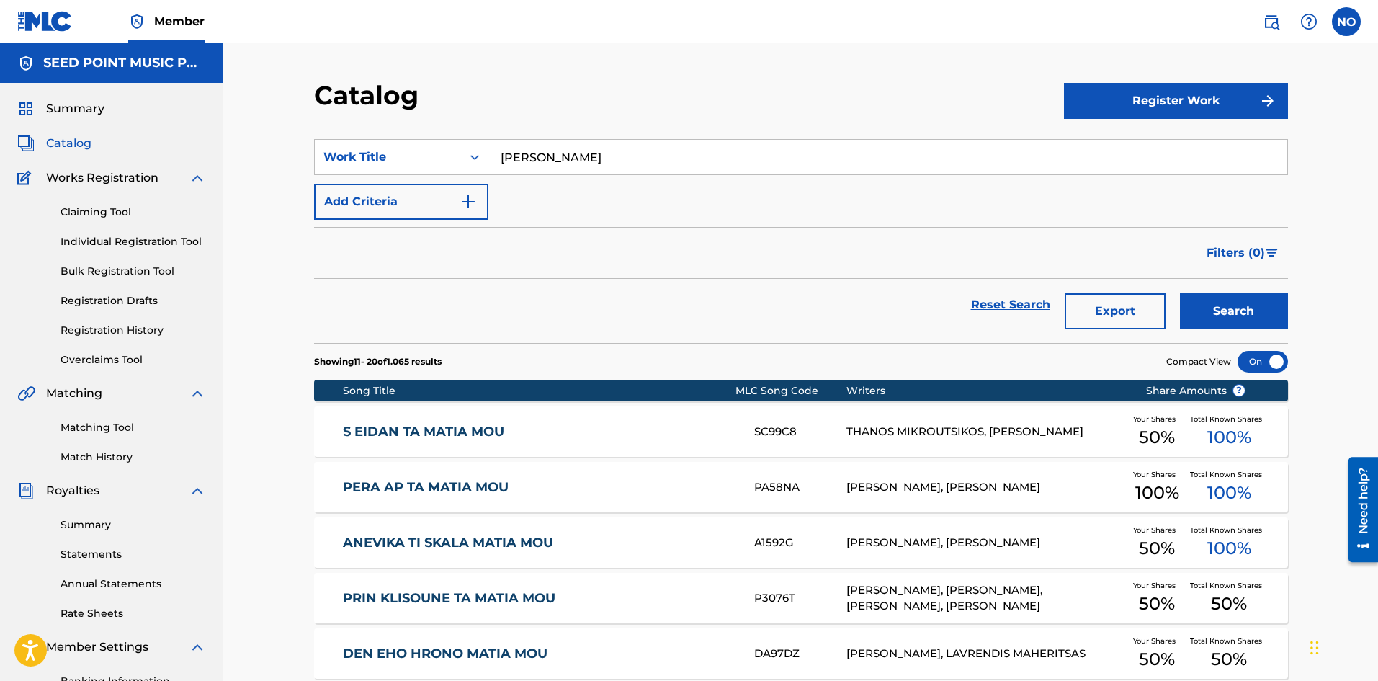
click at [91, 219] on link "Claiming Tool" at bounding box center [132, 212] width 145 height 15
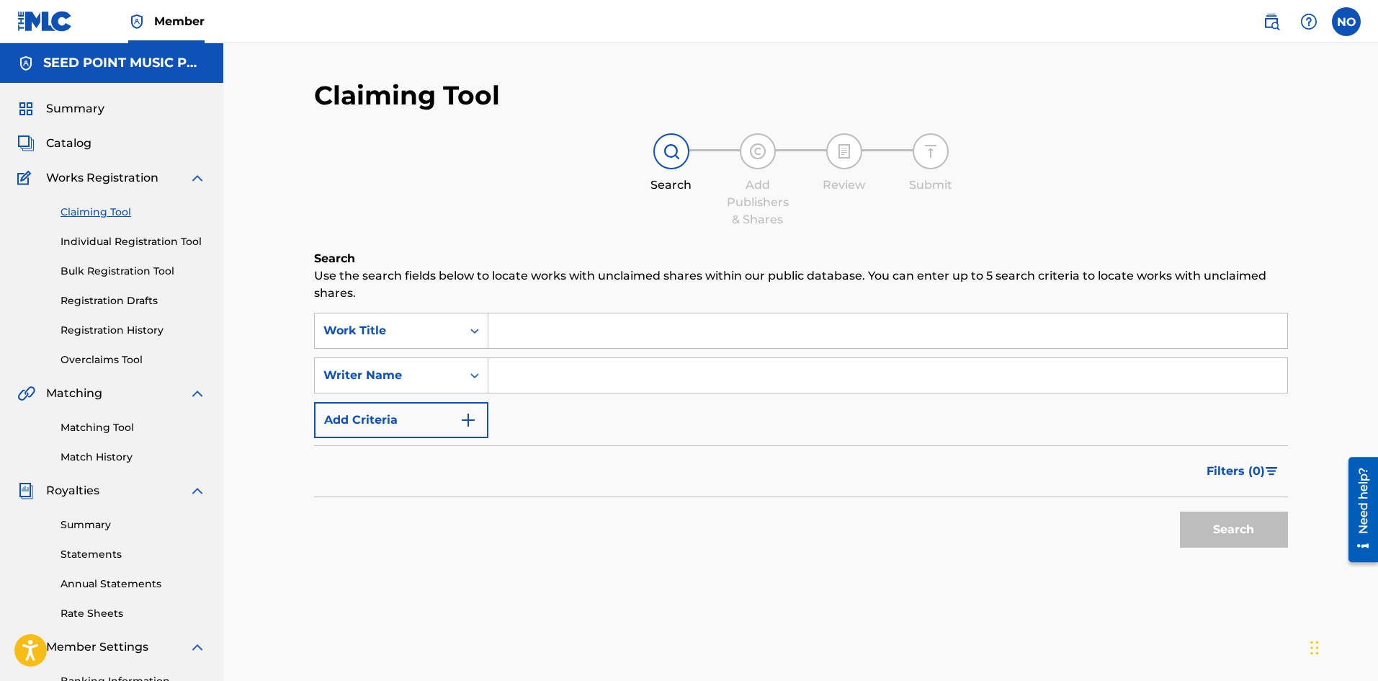
click at [555, 334] on input "Search Form" at bounding box center [887, 330] width 799 height 35
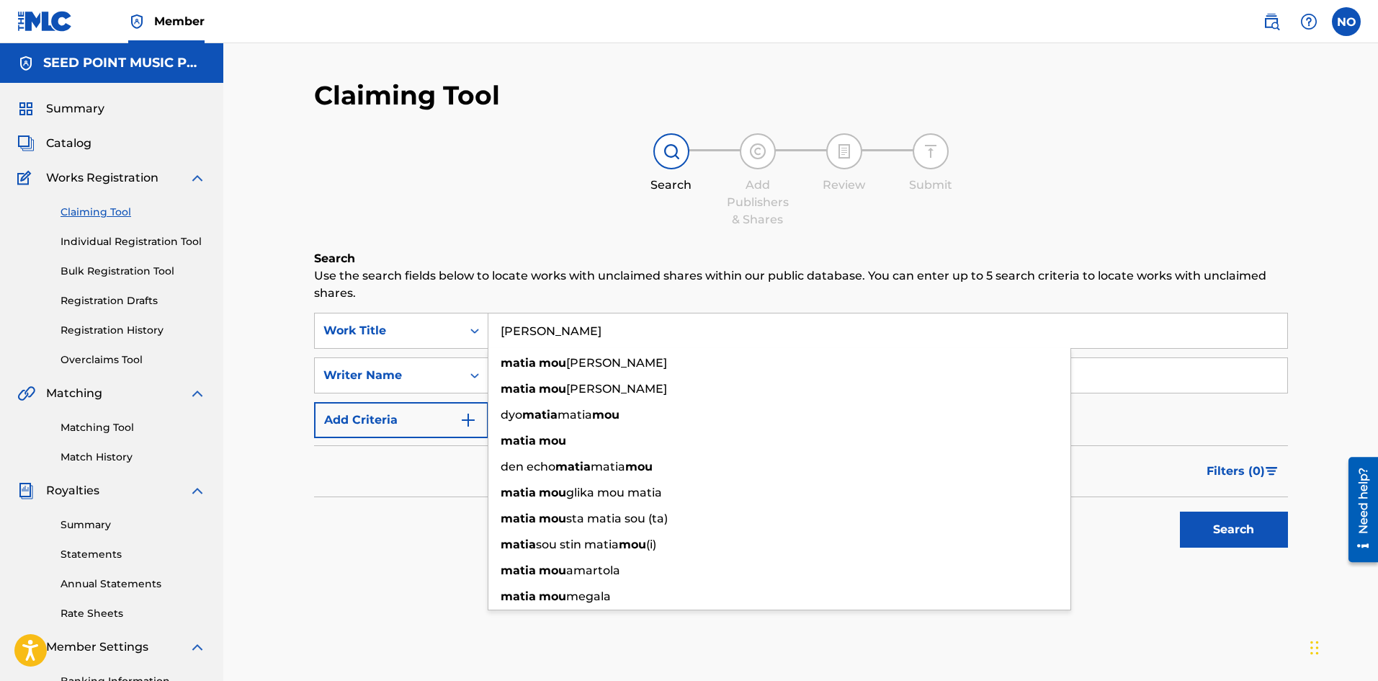
type input "[PERSON_NAME]"
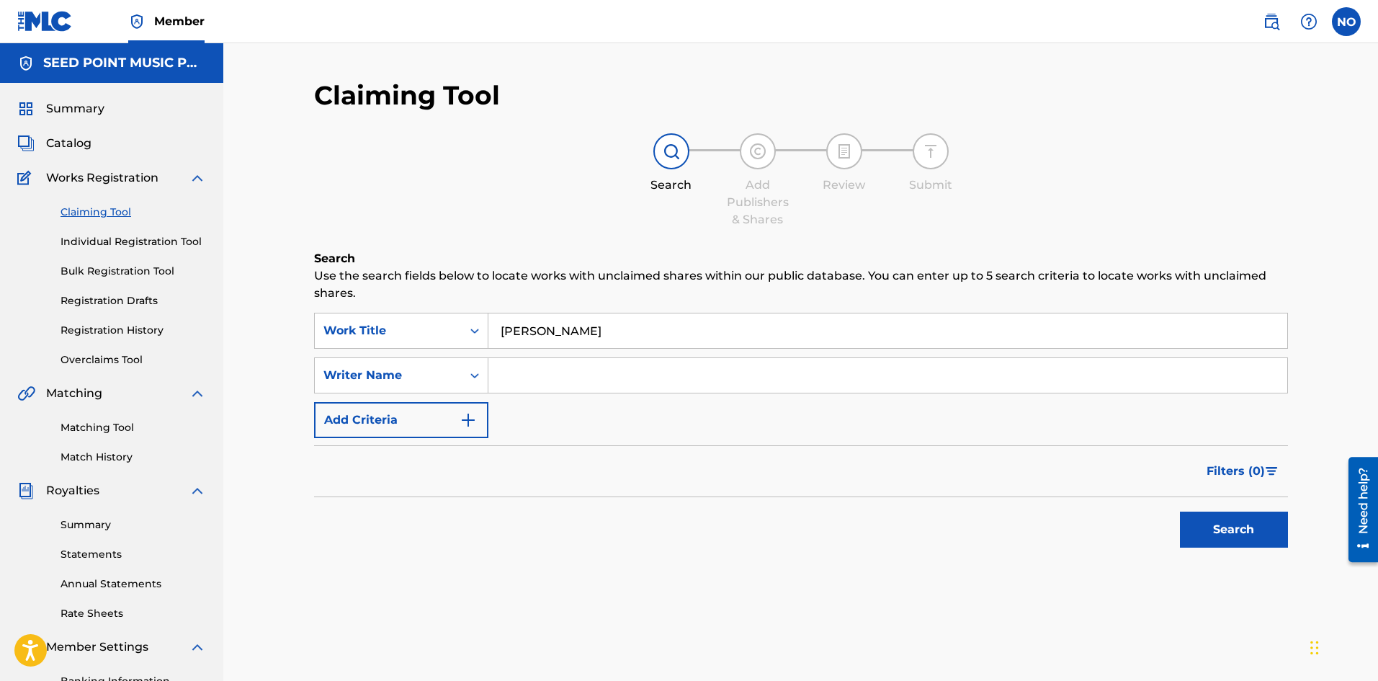
click at [1210, 522] on button "Search" at bounding box center [1234, 529] width 108 height 36
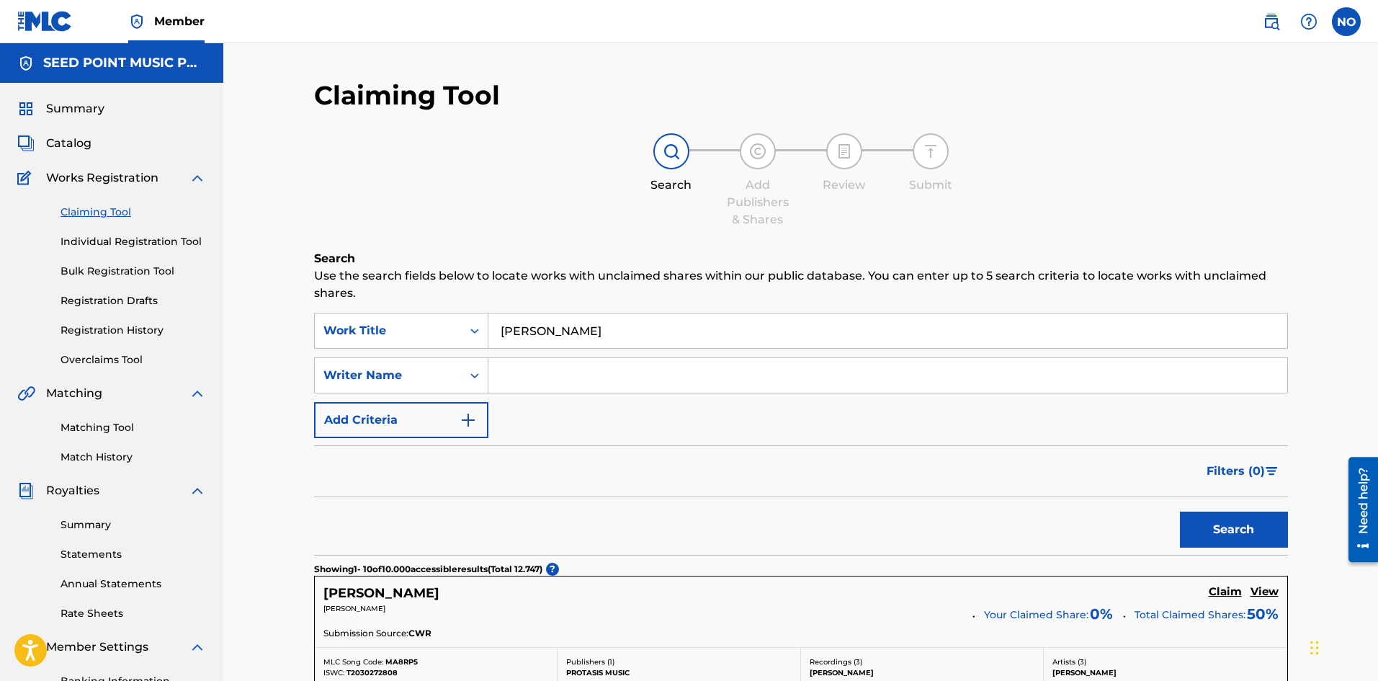
scroll to position [216, 0]
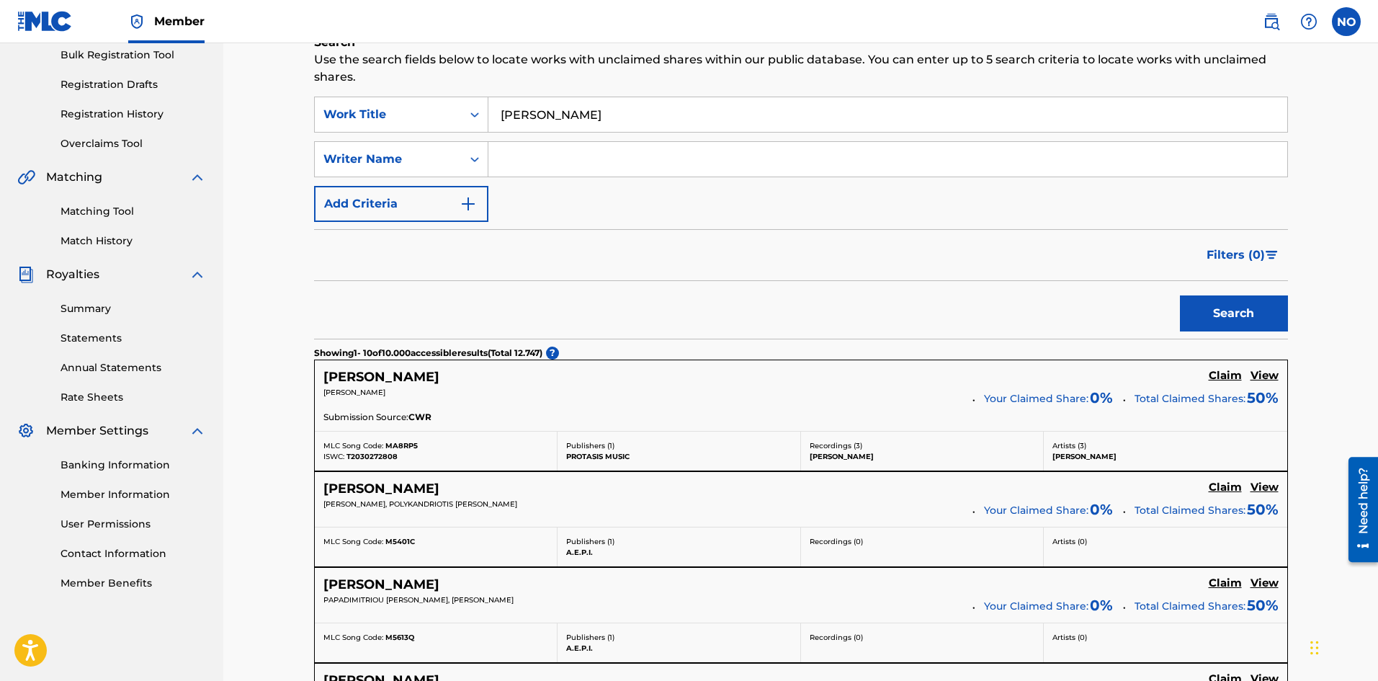
click at [512, 161] on input "Search Form" at bounding box center [887, 159] width 799 height 35
type input "[PERSON_NAME]"
click at [1257, 314] on button "Search" at bounding box center [1234, 313] width 108 height 36
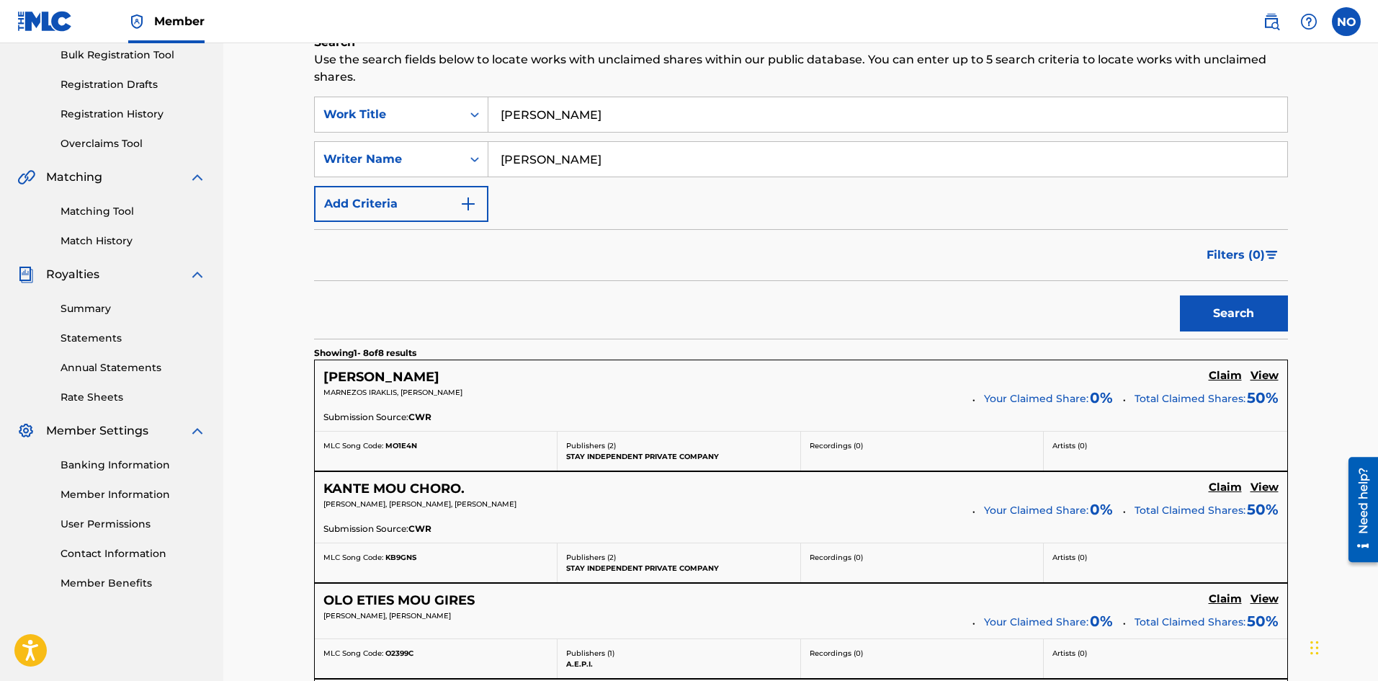
click at [1227, 374] on h5 "Claim" at bounding box center [1224, 376] width 33 height 14
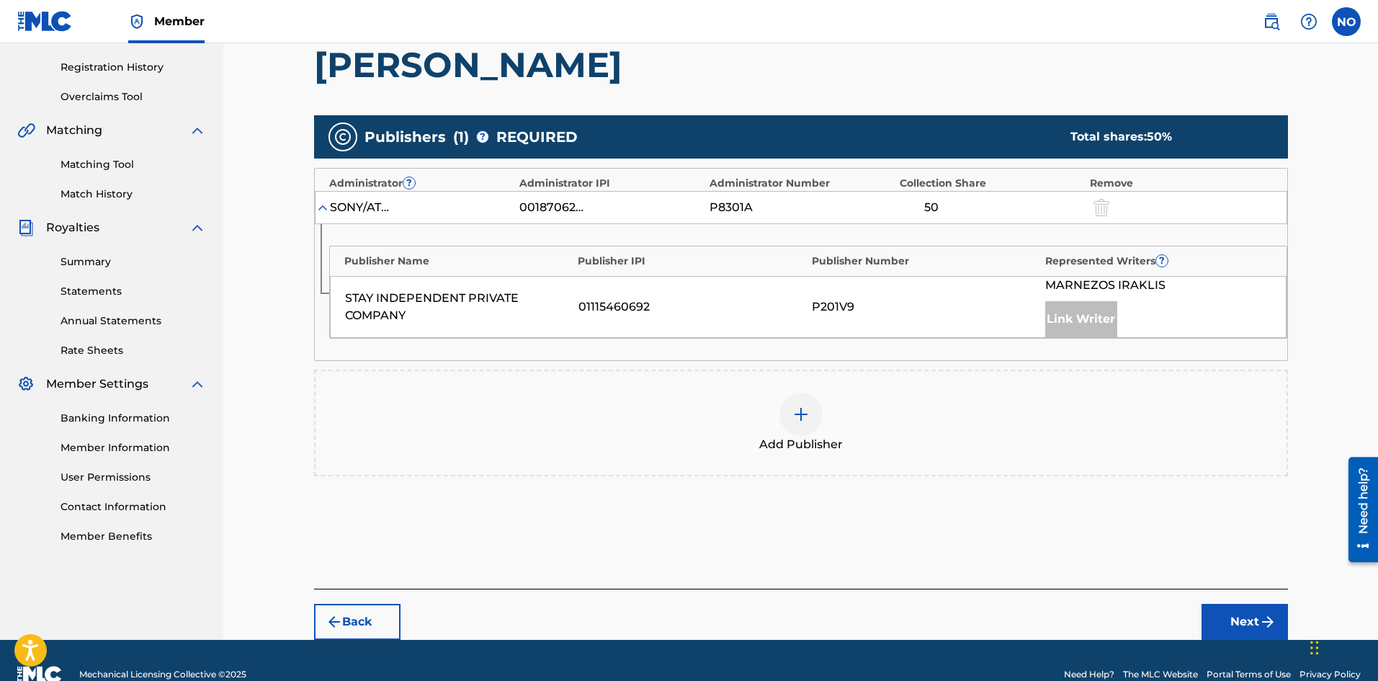
scroll to position [291, 0]
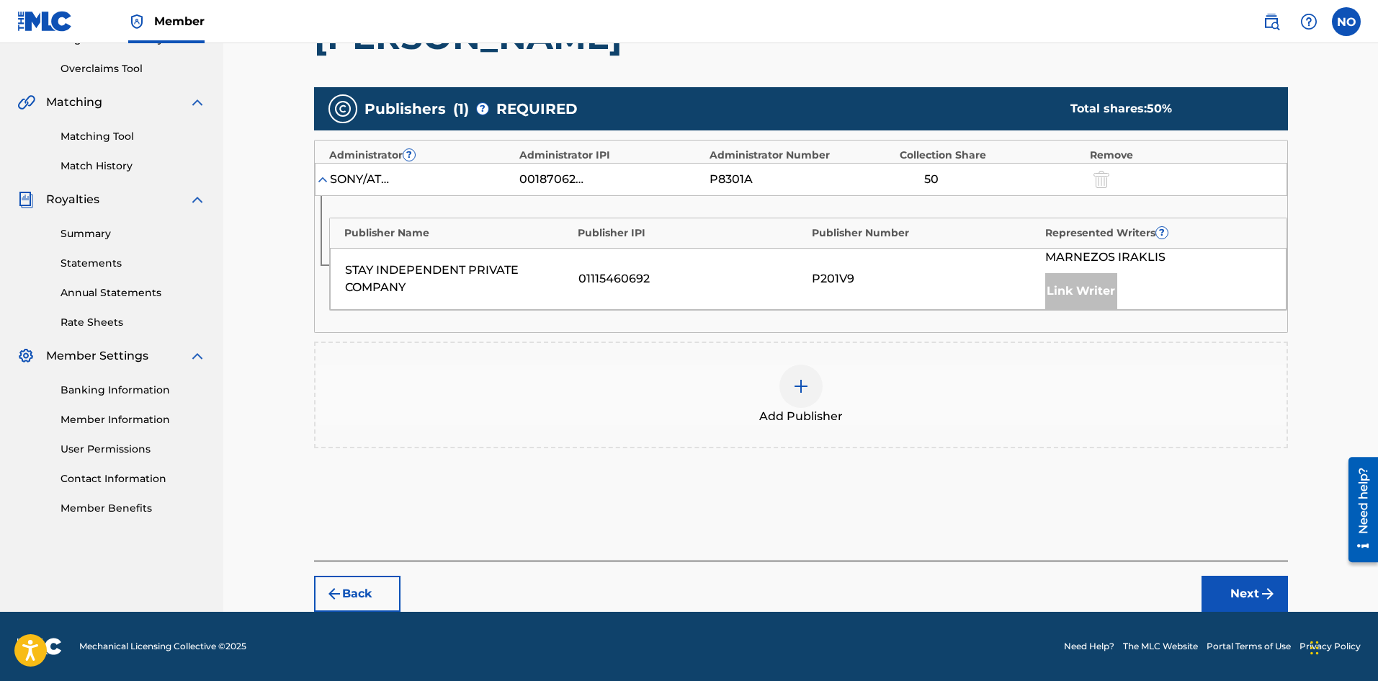
click at [809, 391] on div at bounding box center [800, 385] width 43 height 43
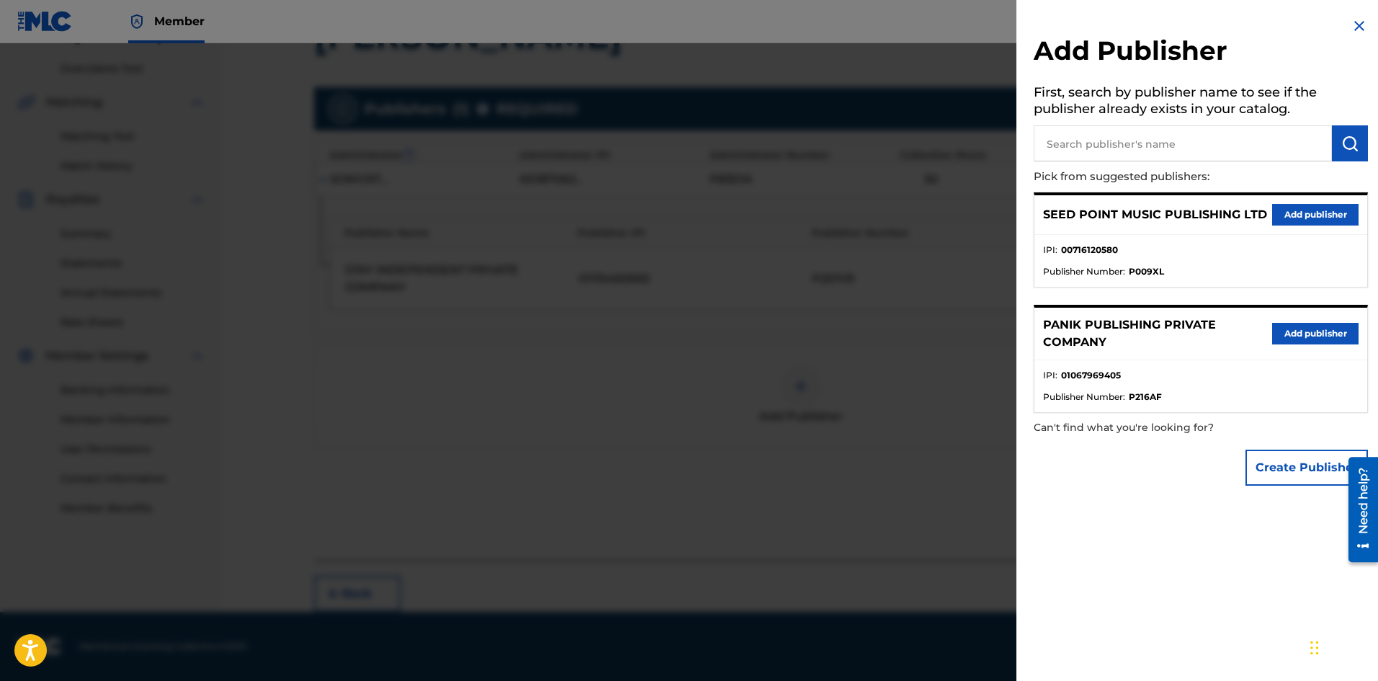
click at [1324, 217] on button "Add publisher" at bounding box center [1315, 215] width 86 height 22
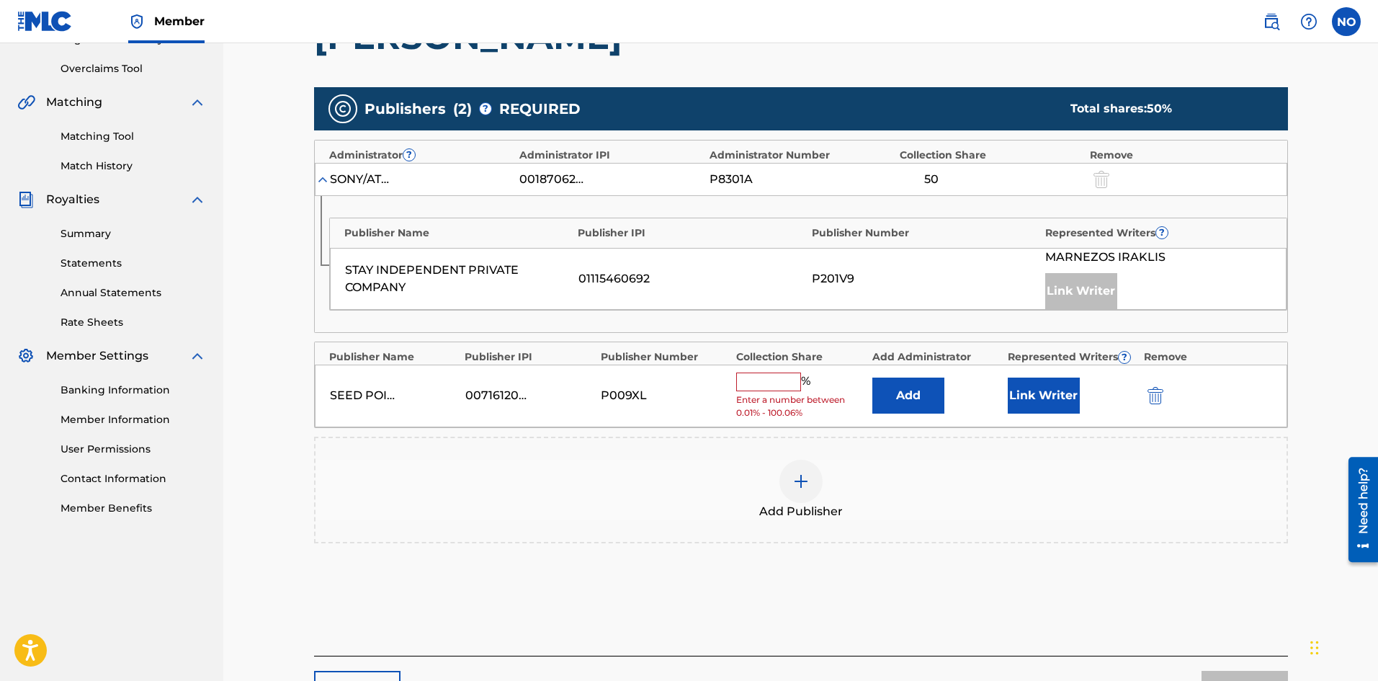
click at [789, 389] on input "text" at bounding box center [768, 381] width 65 height 19
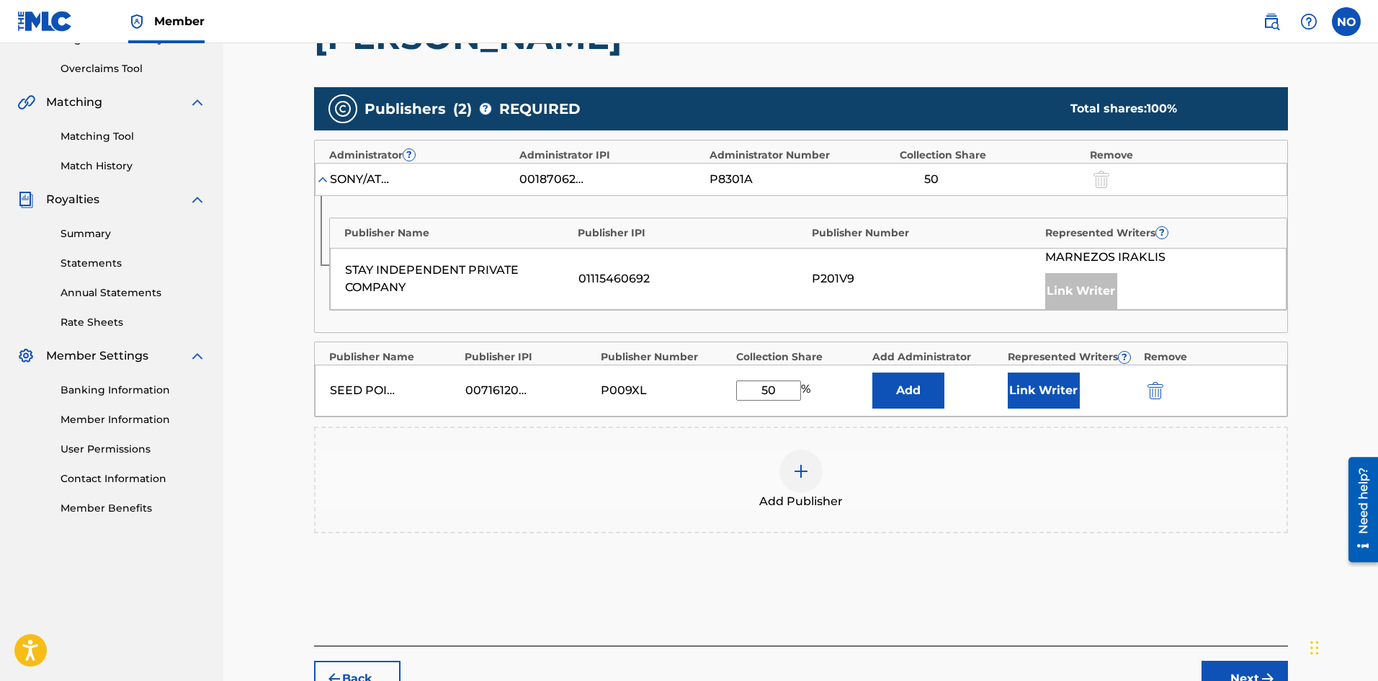
type input "50"
click at [1068, 396] on button "Link Writer" at bounding box center [1043, 390] width 72 height 36
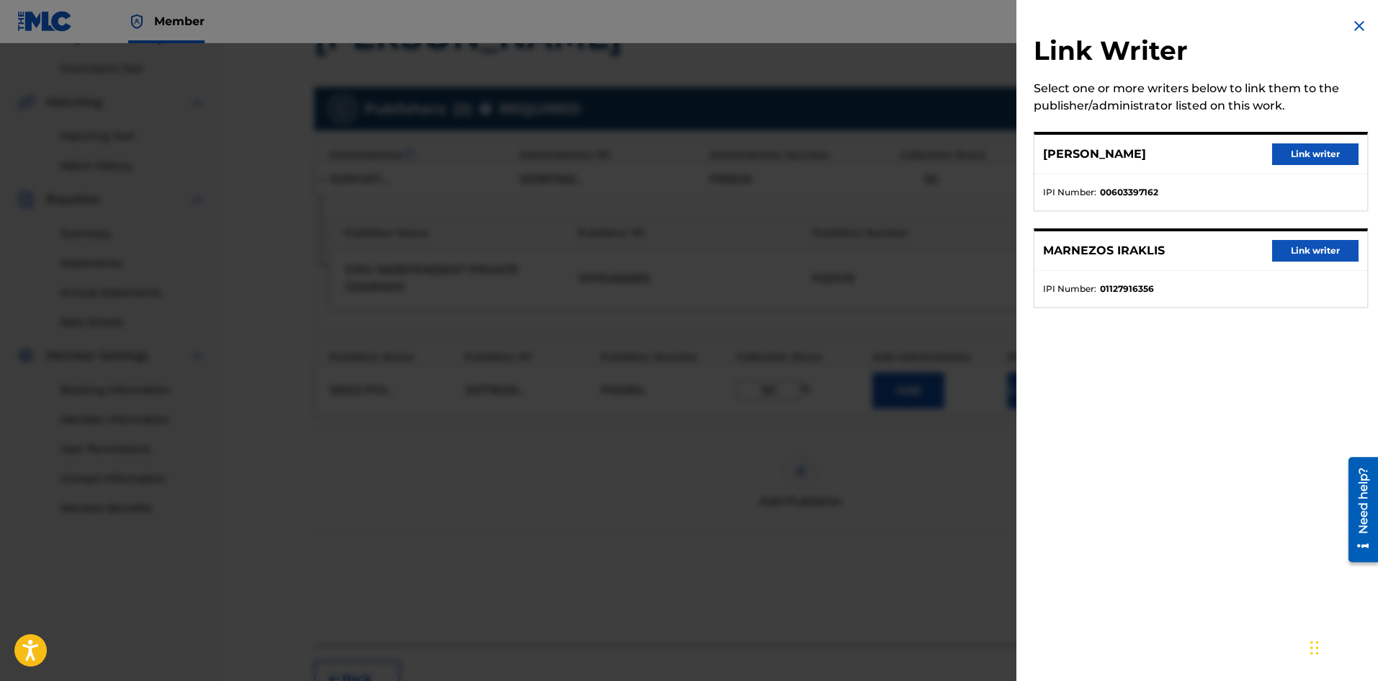
click at [1313, 158] on button "Link writer" at bounding box center [1315, 154] width 86 height 22
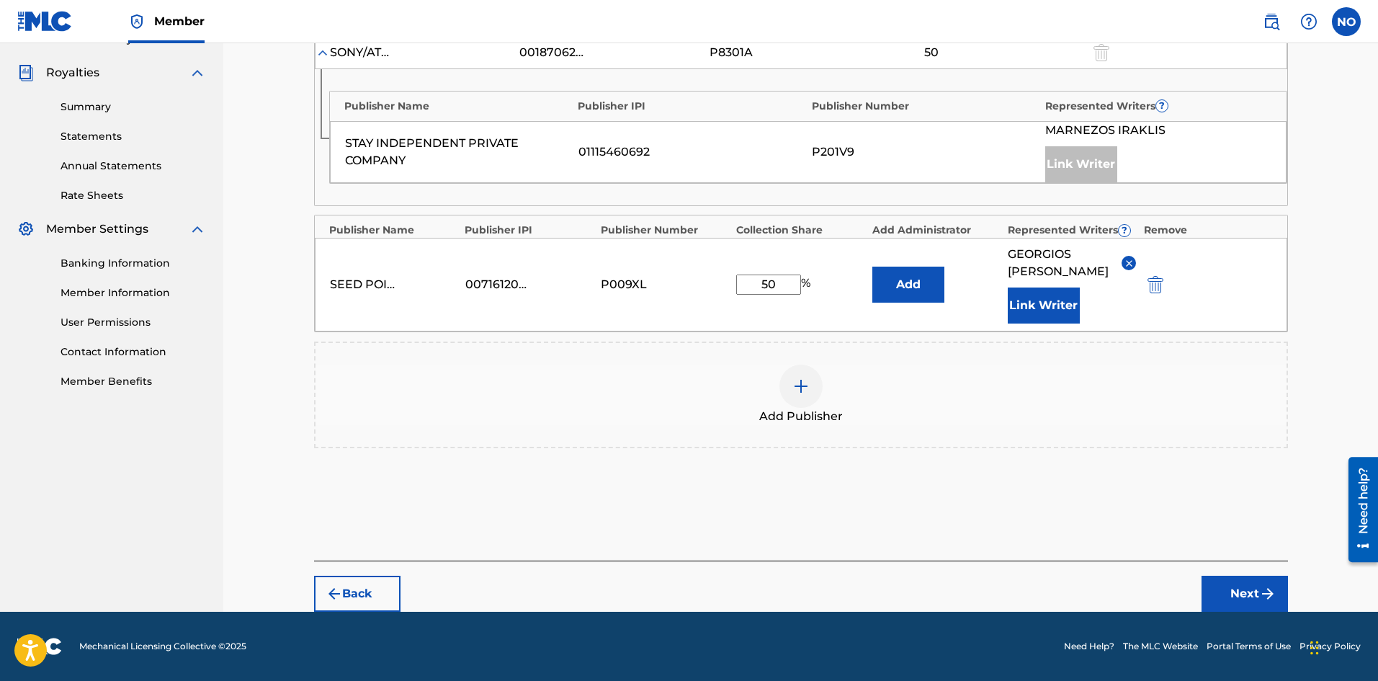
click at [1276, 576] on button "Next" at bounding box center [1244, 593] width 86 height 36
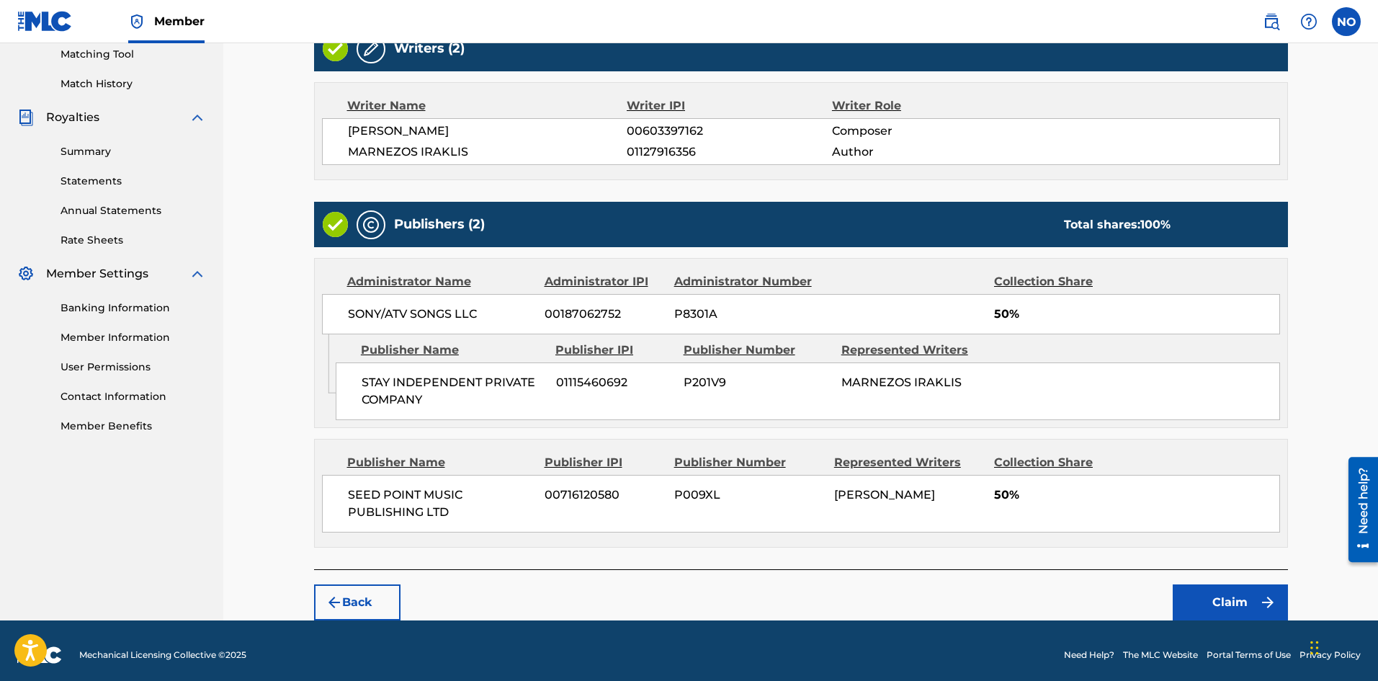
scroll to position [382, 0]
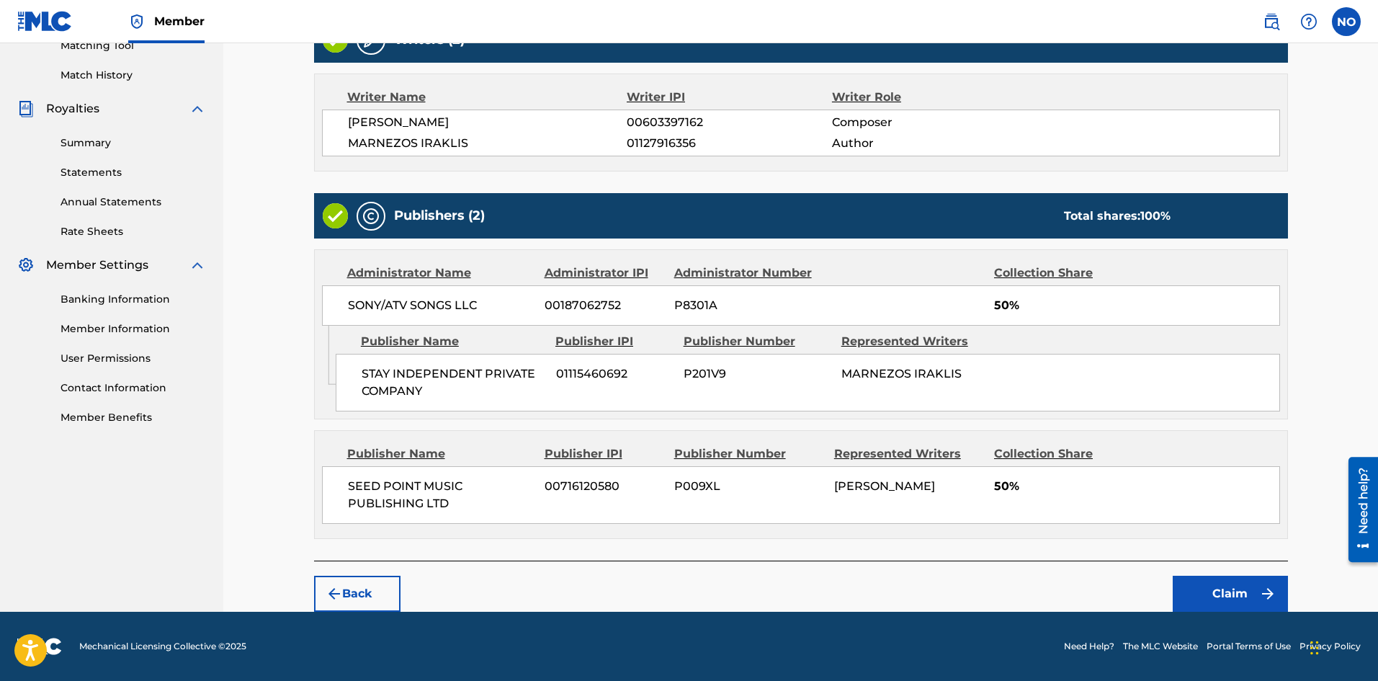
click at [1249, 593] on button "Claim" at bounding box center [1229, 593] width 115 height 36
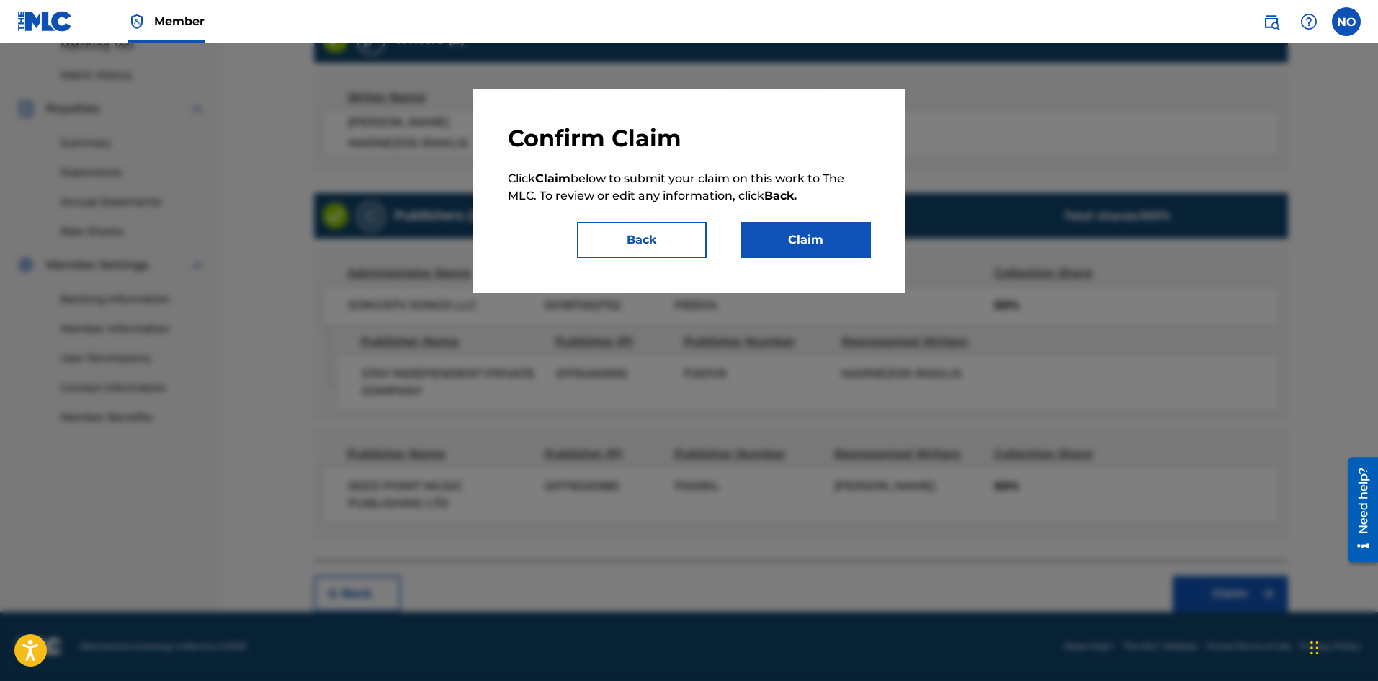
click at [815, 245] on button "Claim" at bounding box center [806, 240] width 130 height 36
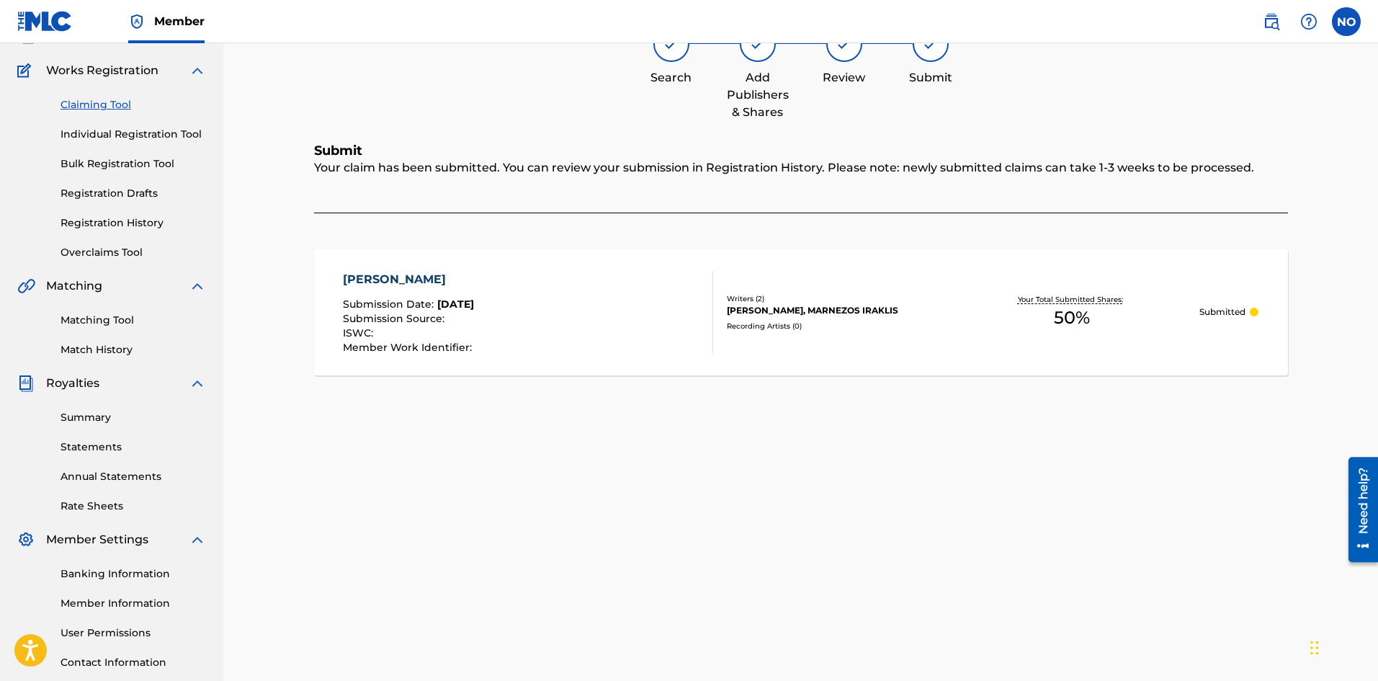
scroll to position [212, 0]
